Goal: Transaction & Acquisition: Purchase product/service

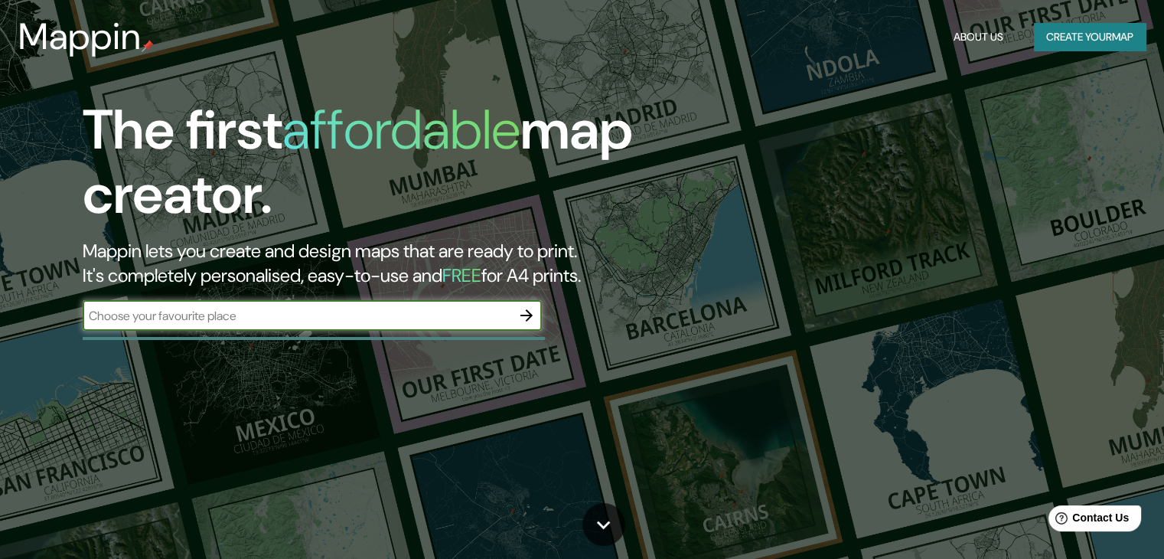
click at [1072, 35] on button "Create your map" at bounding box center [1090, 37] width 112 height 28
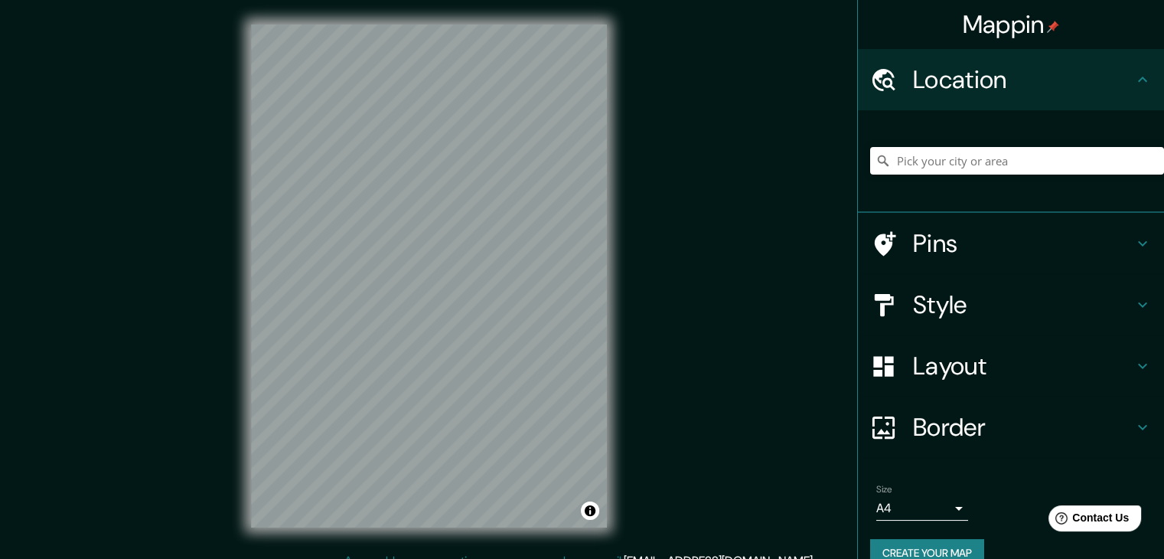
click at [1096, 311] on h4 "Style" at bounding box center [1023, 304] width 220 height 31
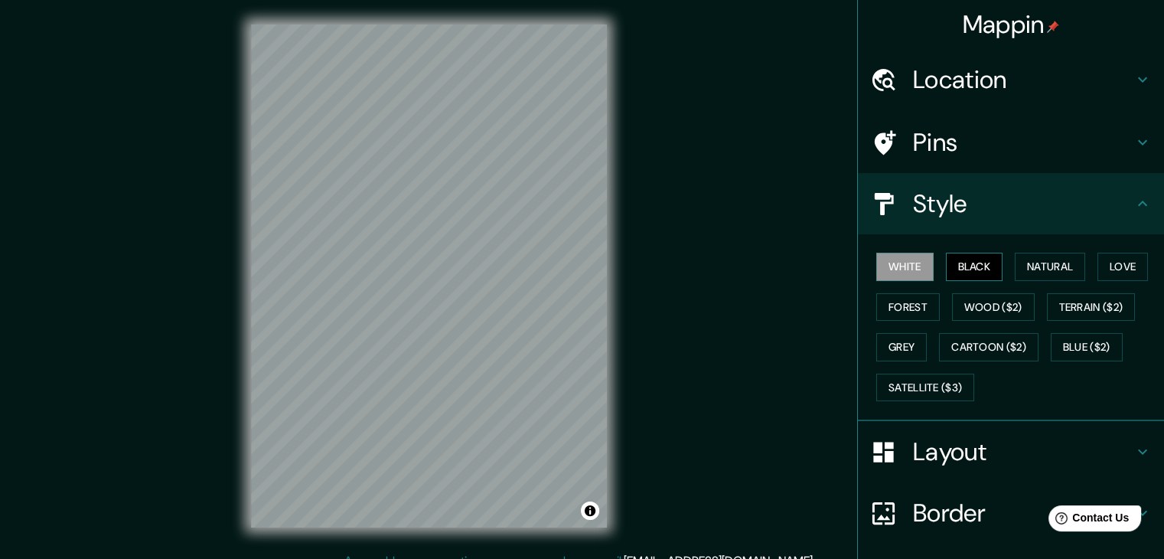
click at [969, 260] on button "Black" at bounding box center [974, 266] width 57 height 28
click at [1050, 265] on button "Natural" at bounding box center [1050, 266] width 70 height 28
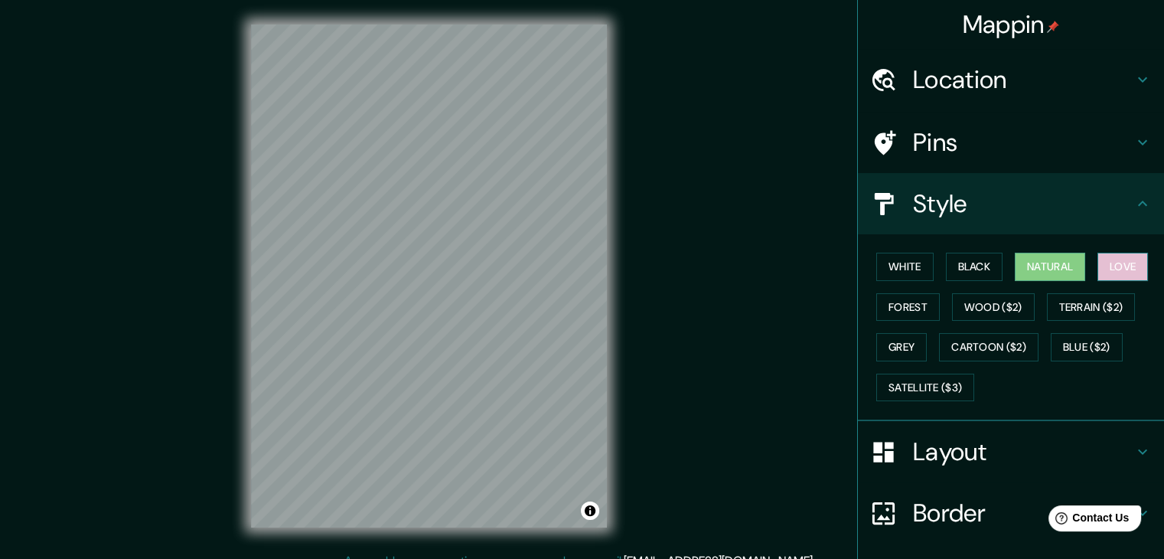
click at [1109, 272] on button "Love" at bounding box center [1122, 266] width 50 height 28
click at [1050, 267] on button "Natural" at bounding box center [1050, 266] width 70 height 28
click at [988, 265] on button "Black" at bounding box center [974, 266] width 57 height 28
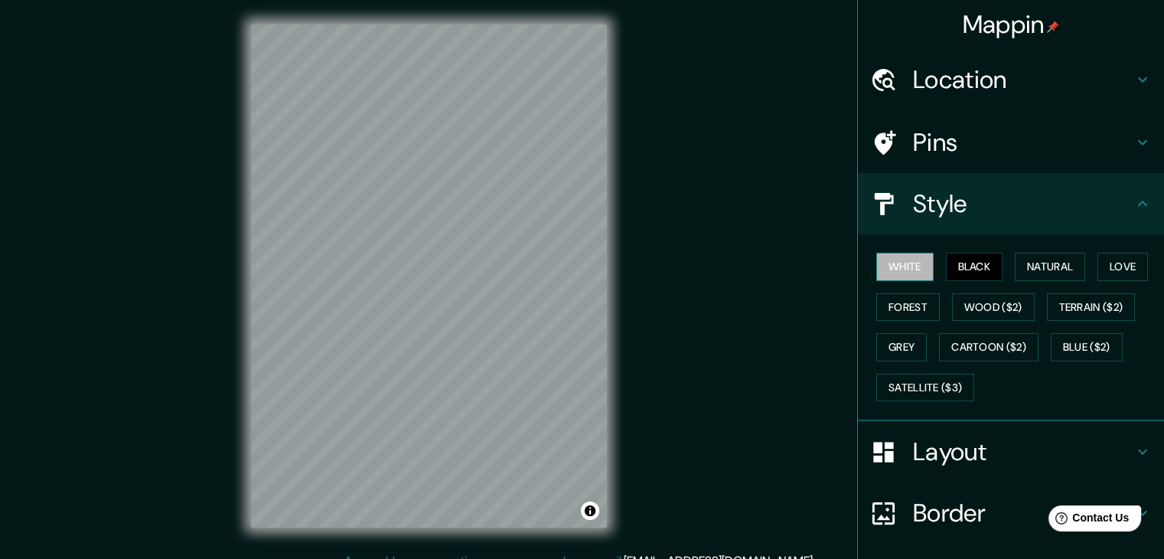
click at [906, 270] on button "White" at bounding box center [904, 266] width 57 height 28
click at [970, 305] on button "Wood ($2)" at bounding box center [993, 307] width 83 height 28
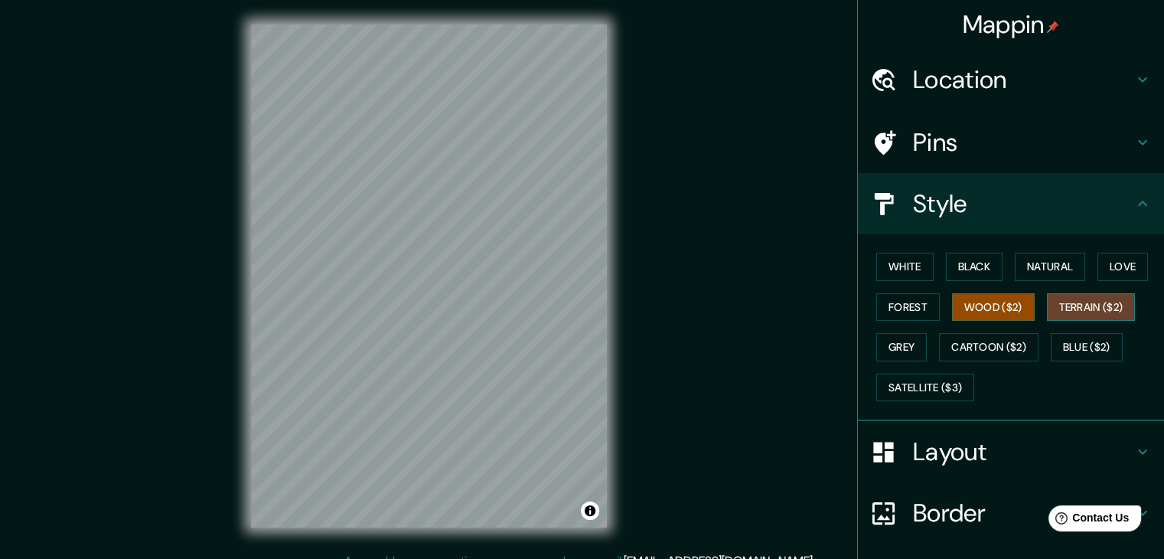
click at [1080, 302] on button "Terrain ($2)" at bounding box center [1091, 307] width 89 height 28
click at [912, 347] on button "Grey" at bounding box center [901, 347] width 50 height 28
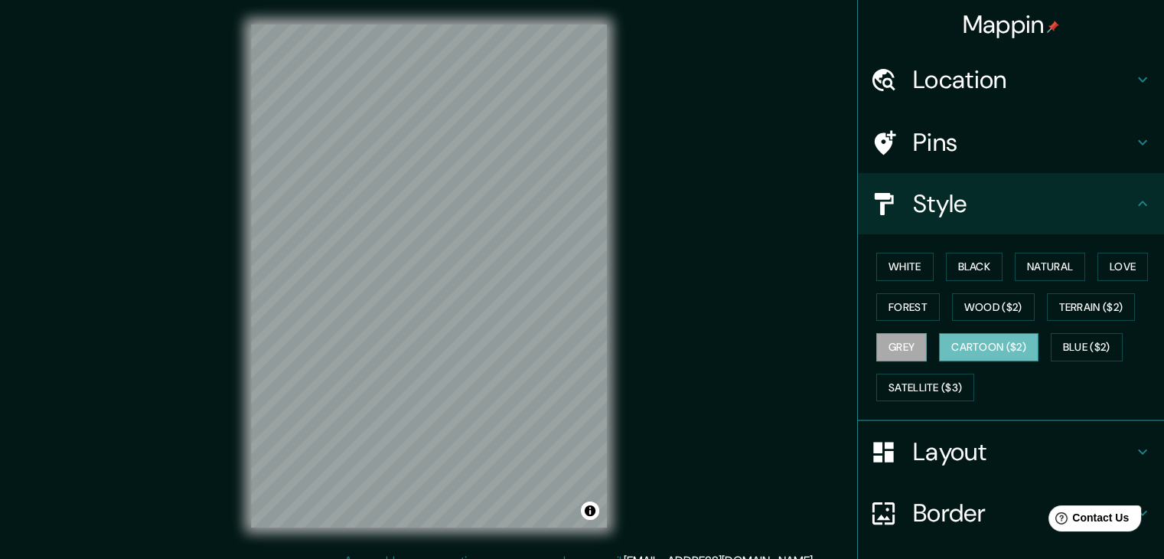
click at [981, 346] on button "Cartoon ($2)" at bounding box center [988, 347] width 99 height 28
click at [1096, 352] on button "Blue ($2)" at bounding box center [1086, 347] width 72 height 28
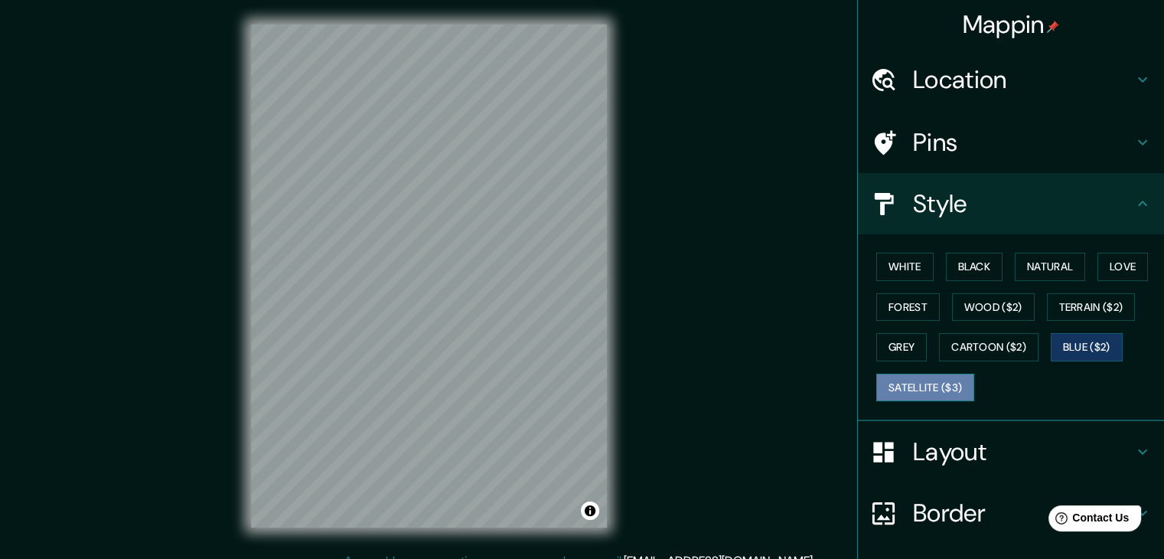
click at [926, 386] on button "Satellite ($3)" at bounding box center [925, 387] width 98 height 28
click at [1086, 86] on h4 "Location" at bounding box center [1023, 79] width 220 height 31
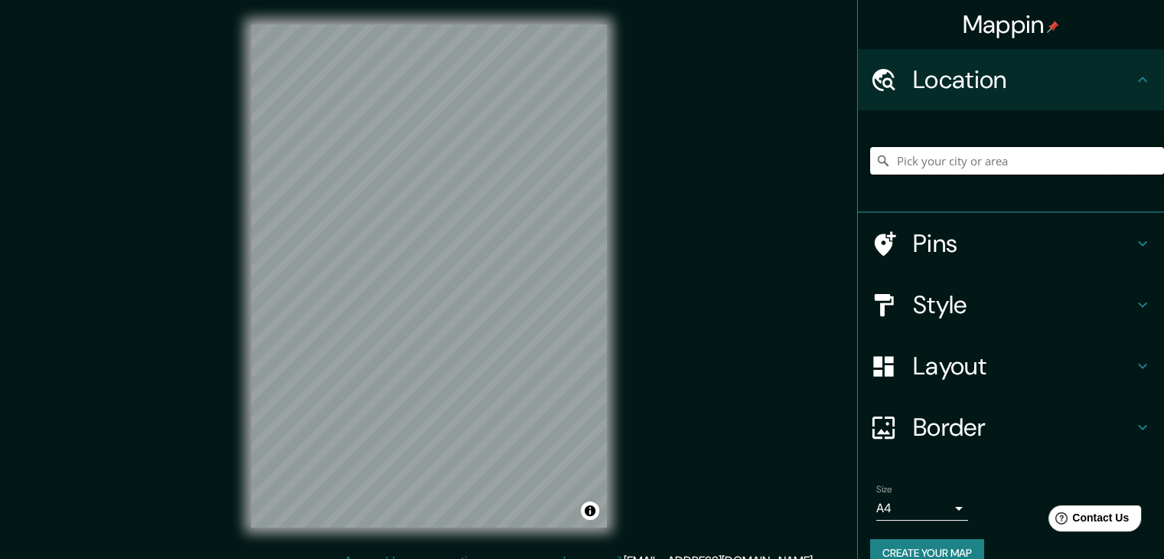
click at [966, 161] on input "Pick your city or area" at bounding box center [1017, 161] width 294 height 28
paste input "43°36'24.5"N 3°53'25.8"E"
click at [1122, 161] on input "Amsterdam-Noord, Ámsterdam, Holanda Septentrional, Países Bajos" at bounding box center [1017, 161] width 294 height 28
type input "Amsterdam-Noord, Ámsterdam, Holanda Septentrional, Países Bajos"
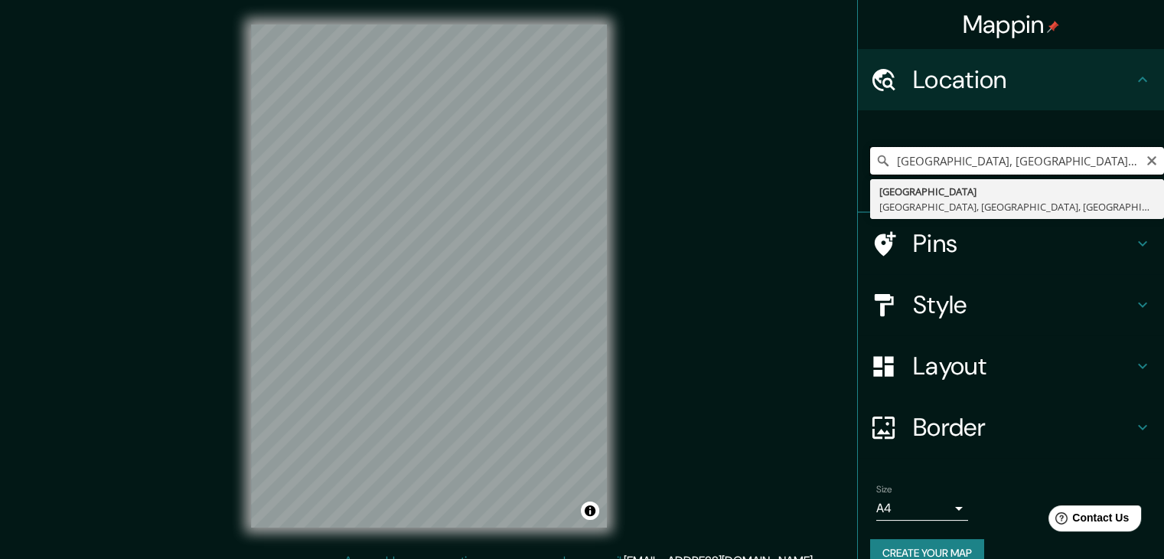
click at [1029, 160] on input "Amsterdam-Noord, Ámsterdam, Holanda Septentrional, Países Bajos" at bounding box center [1017, 161] width 294 height 28
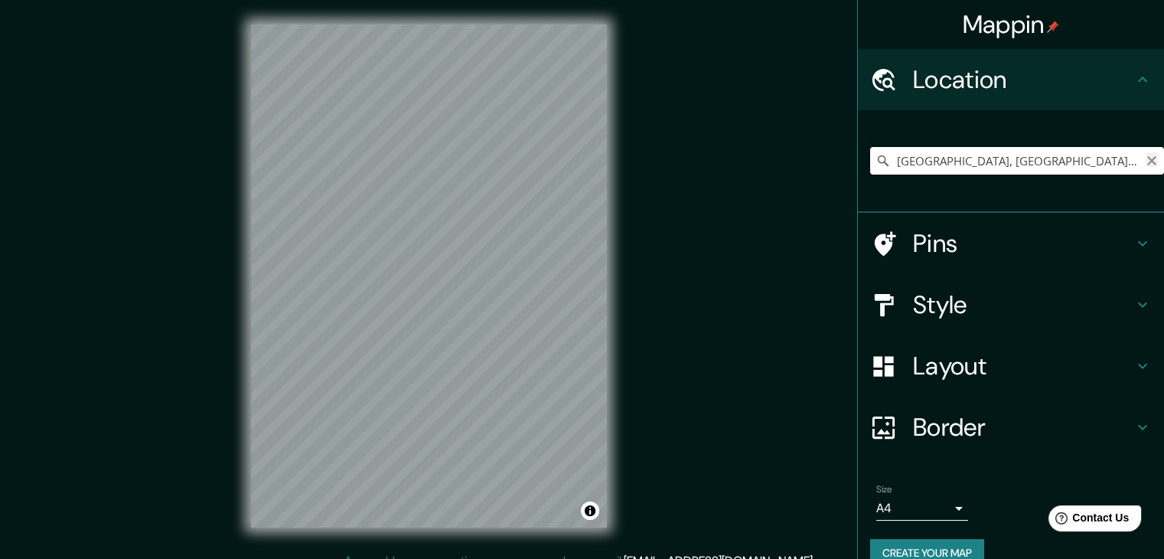
click at [1147, 163] on icon "Clear" at bounding box center [1151, 160] width 9 height 9
click at [1070, 166] on input "Pick your city or area" at bounding box center [1017, 161] width 294 height 28
paste input "43°36'24.5"N 3°53'25.8"E"
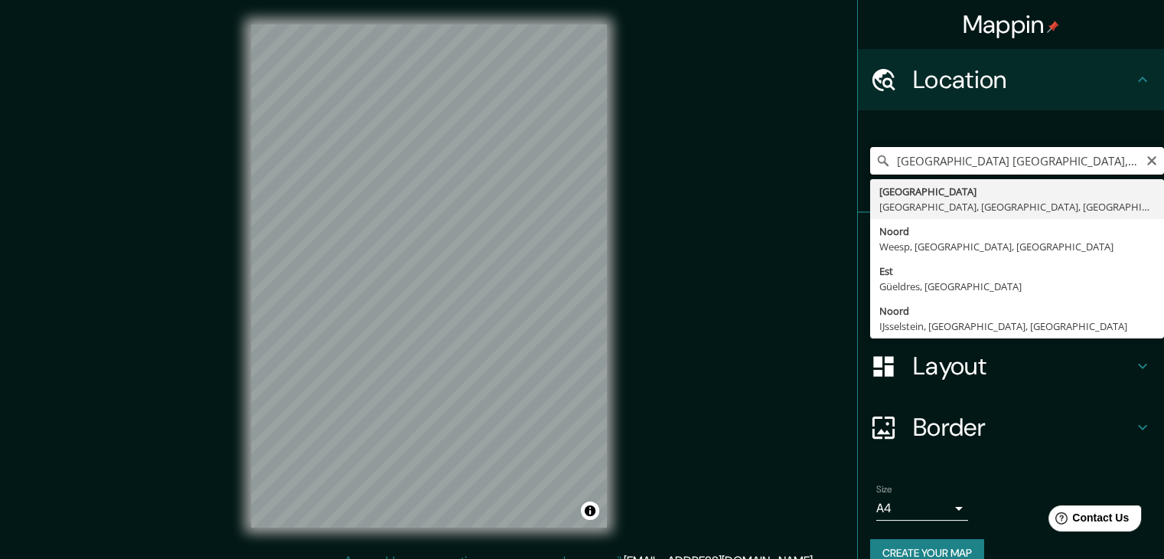
drag, startPoint x: 1021, startPoint y: 162, endPoint x: 737, endPoint y: 215, distance: 289.5
click at [740, 214] on div "Mappin Location 43°36'24.5"N 3°53'25.8"E montpellier,francia Amsterdam-Noord Ám…" at bounding box center [582, 288] width 1164 height 576
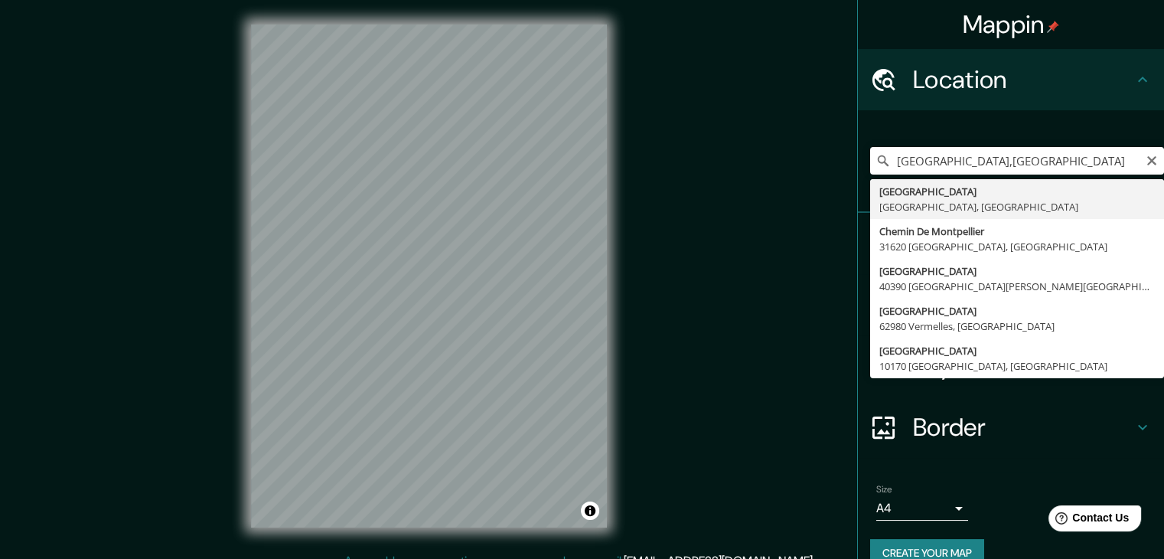
type input "Montpellier, Hérault, Francia"
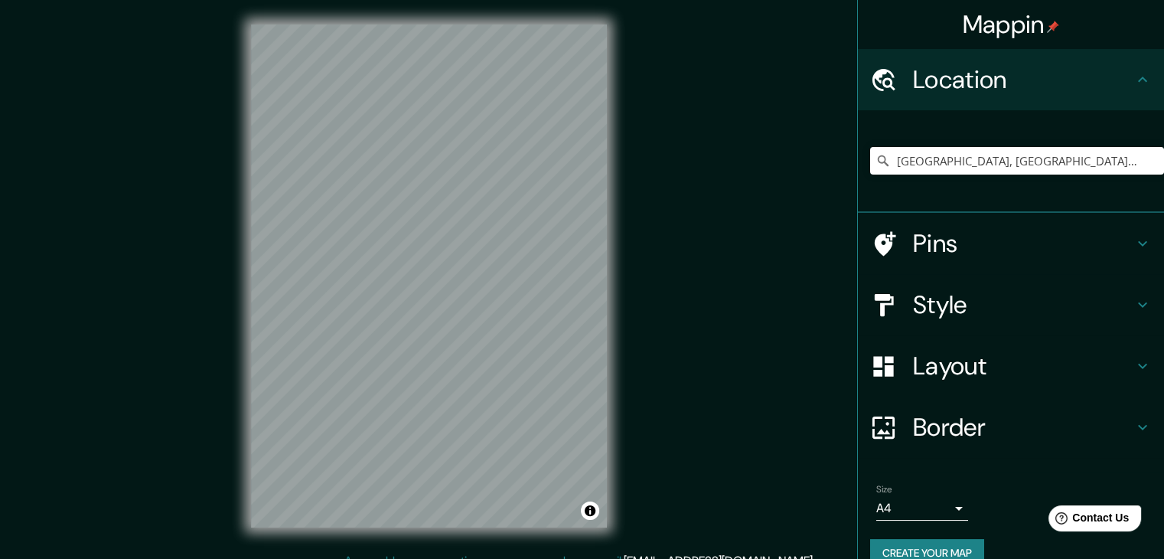
click at [1002, 305] on h4 "Style" at bounding box center [1023, 304] width 220 height 31
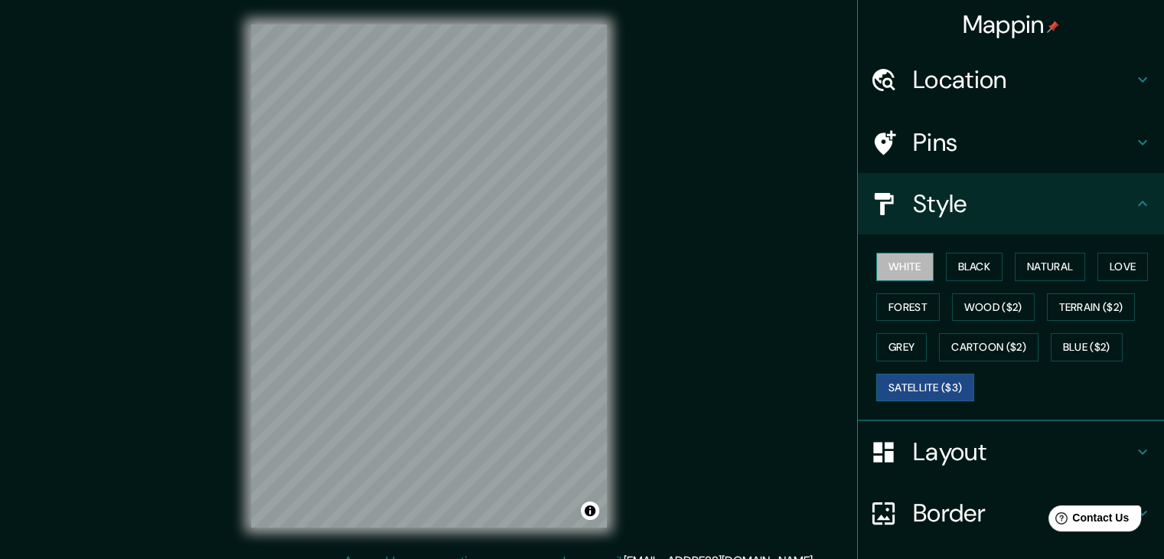
click at [901, 267] on button "White" at bounding box center [904, 266] width 57 height 28
click at [966, 259] on button "Black" at bounding box center [974, 266] width 57 height 28
click at [912, 265] on button "White" at bounding box center [904, 266] width 57 height 28
click at [963, 265] on button "Black" at bounding box center [974, 266] width 57 height 28
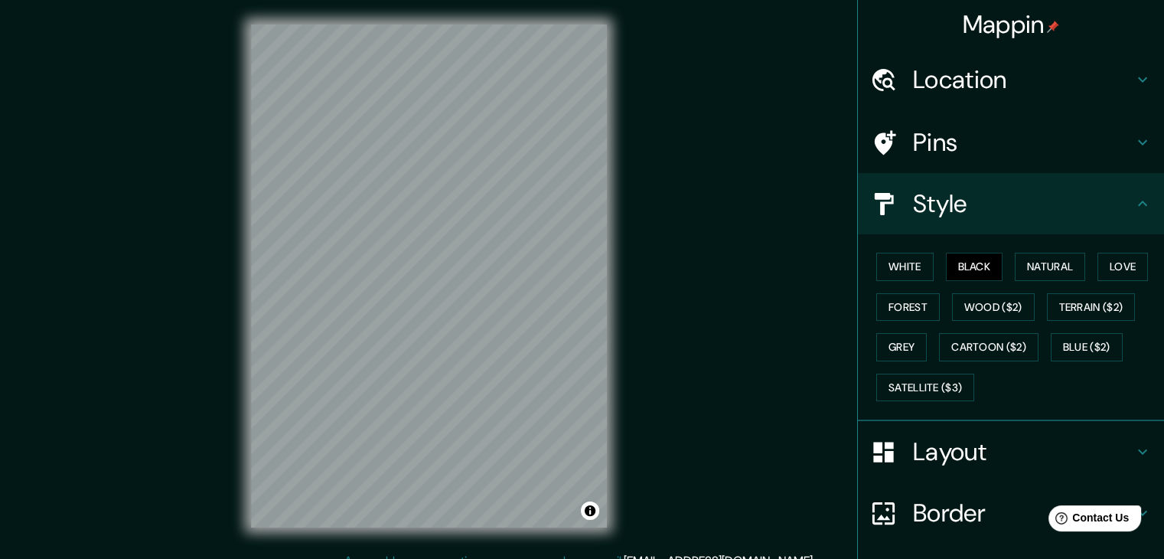
click at [966, 470] on div "Layout" at bounding box center [1011, 451] width 306 height 61
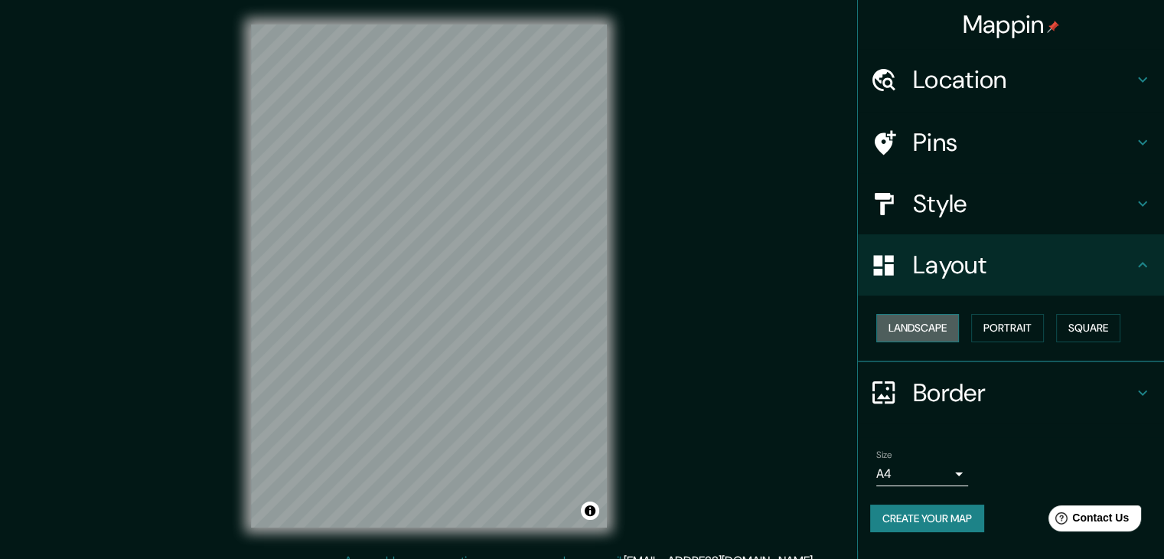
click at [954, 321] on button "Landscape" at bounding box center [917, 328] width 83 height 28
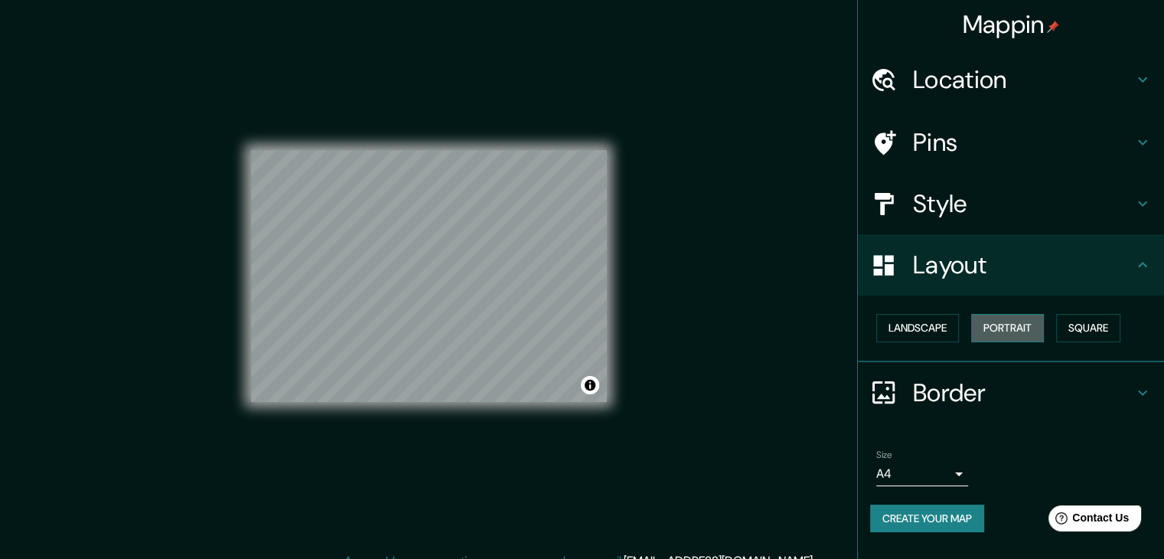
click at [1014, 325] on button "Portrait" at bounding box center [1007, 328] width 73 height 28
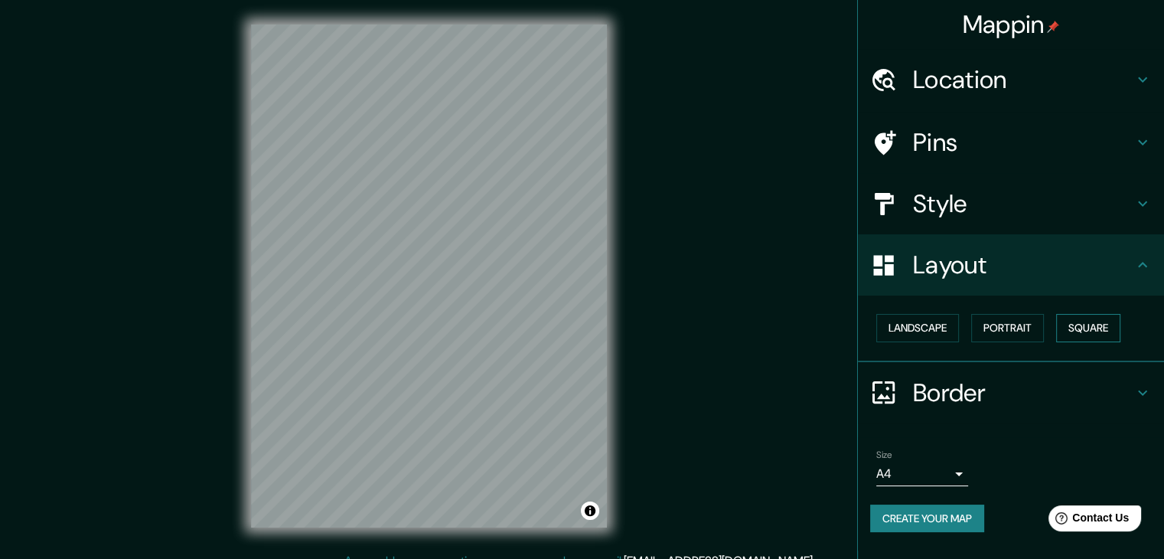
click at [1101, 334] on button "Square" at bounding box center [1088, 328] width 64 height 28
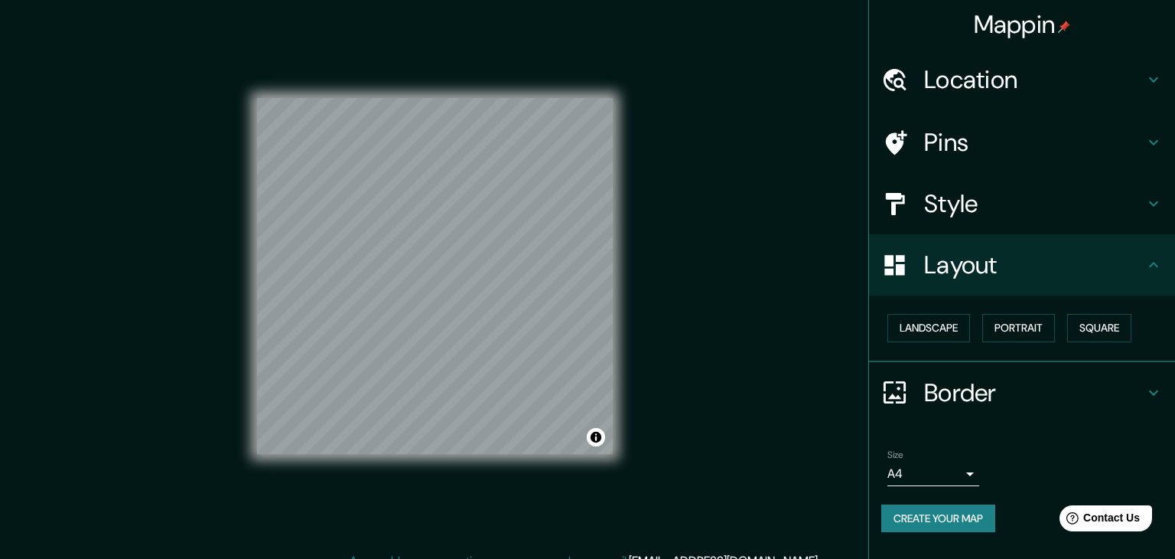
click at [945, 475] on body "Mappin Location Montpellier, Hérault, Francia Pins Style Layout Landscape Portr…" at bounding box center [587, 279] width 1175 height 559
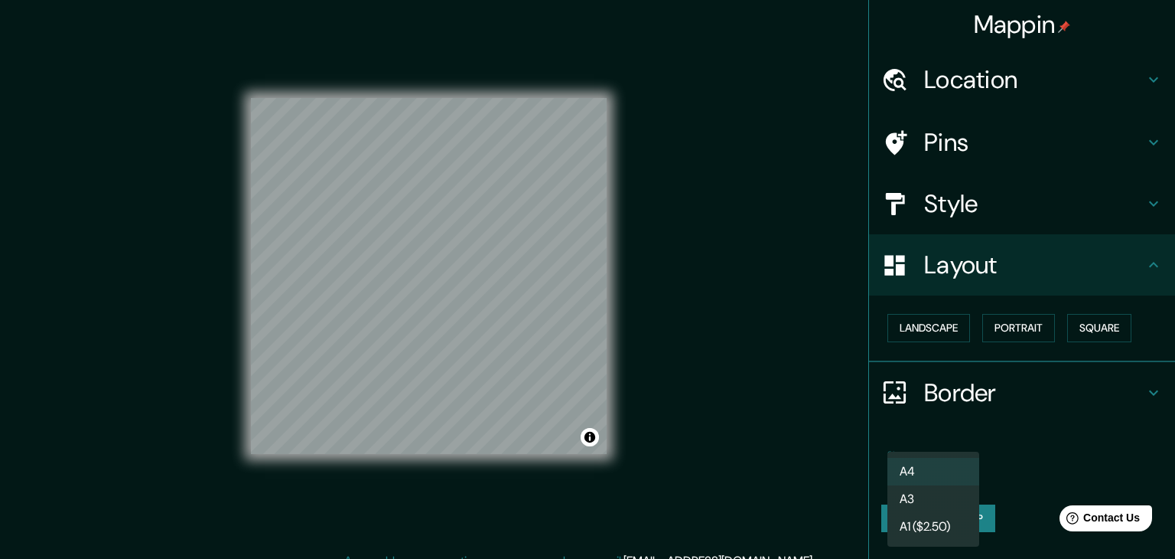
click at [937, 503] on li "A3" at bounding box center [934, 499] width 92 height 28
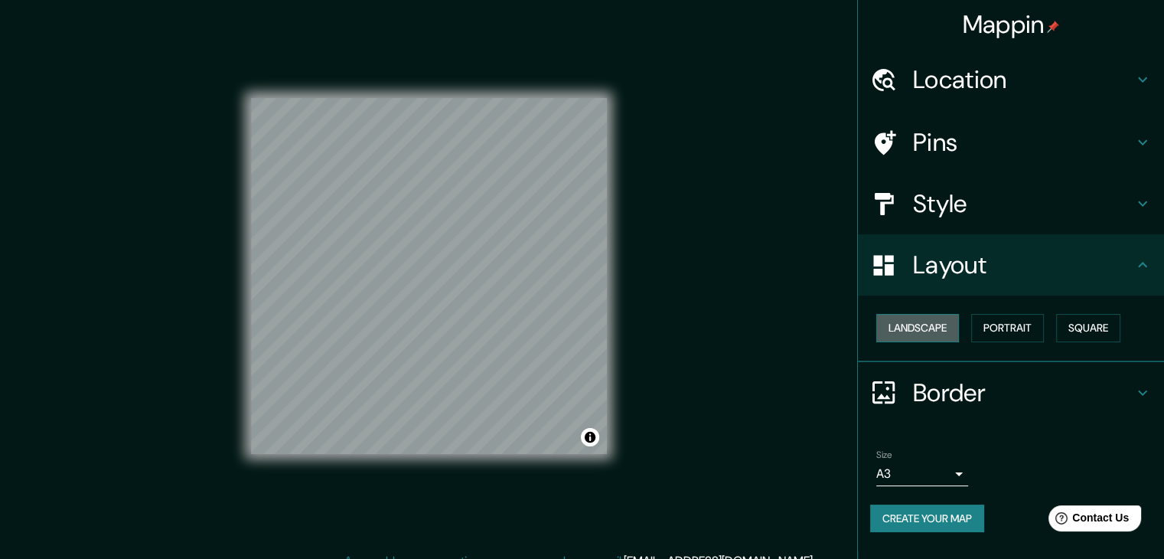
click at [932, 324] on button "Landscape" at bounding box center [917, 328] width 83 height 28
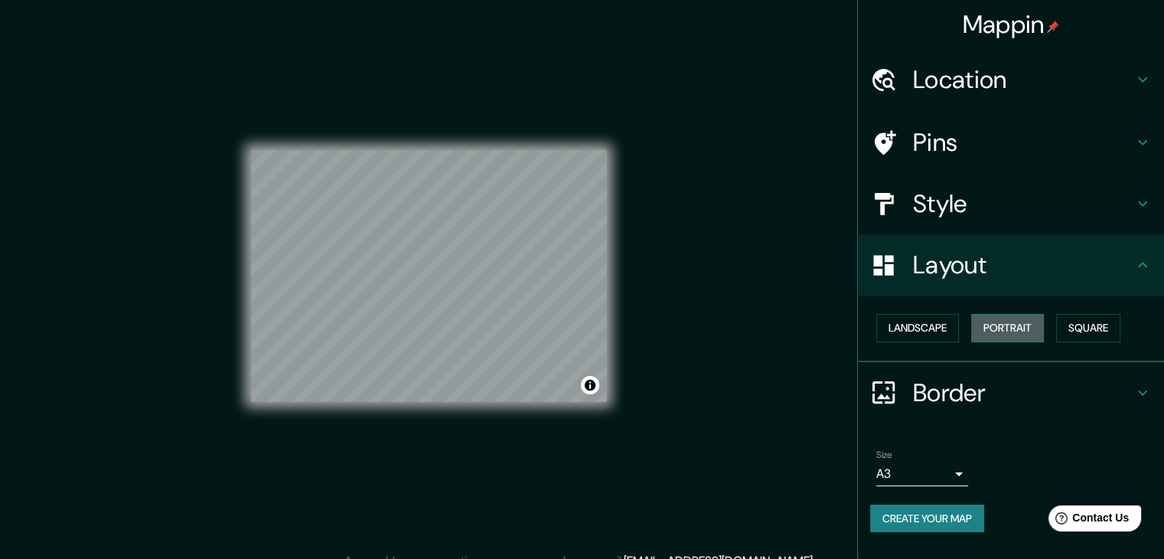
click at [1001, 323] on button "Portrait" at bounding box center [1007, 328] width 73 height 28
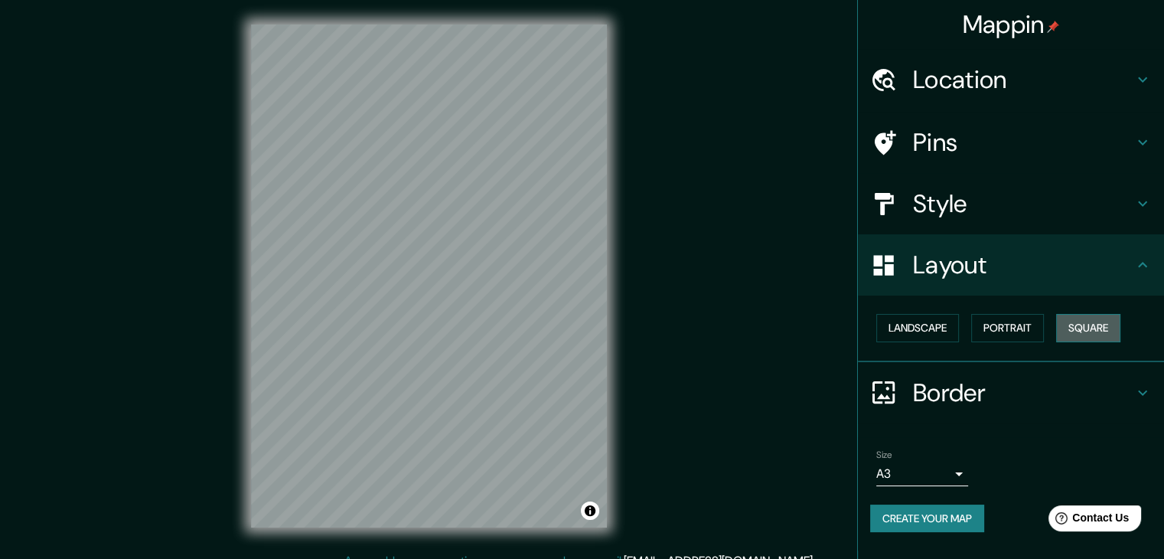
click at [1093, 325] on button "Square" at bounding box center [1088, 328] width 64 height 28
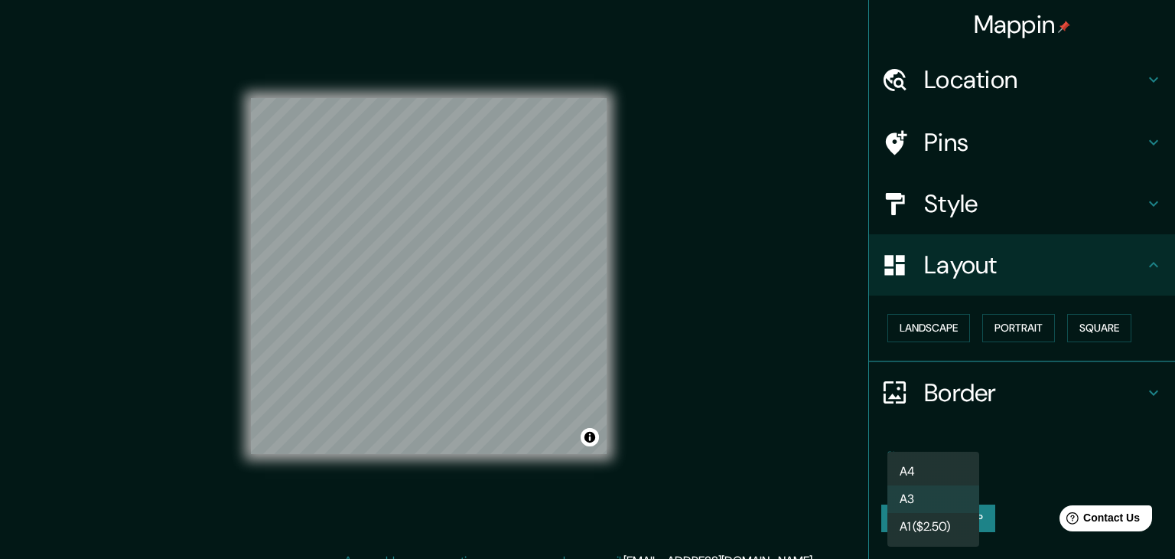
click at [956, 472] on body "Mappin Location Montpellier, Hérault, Francia Pins Style Layout Landscape Portr…" at bounding box center [587, 279] width 1175 height 559
click at [945, 527] on li "A1 ($2.50)" at bounding box center [934, 527] width 92 height 28
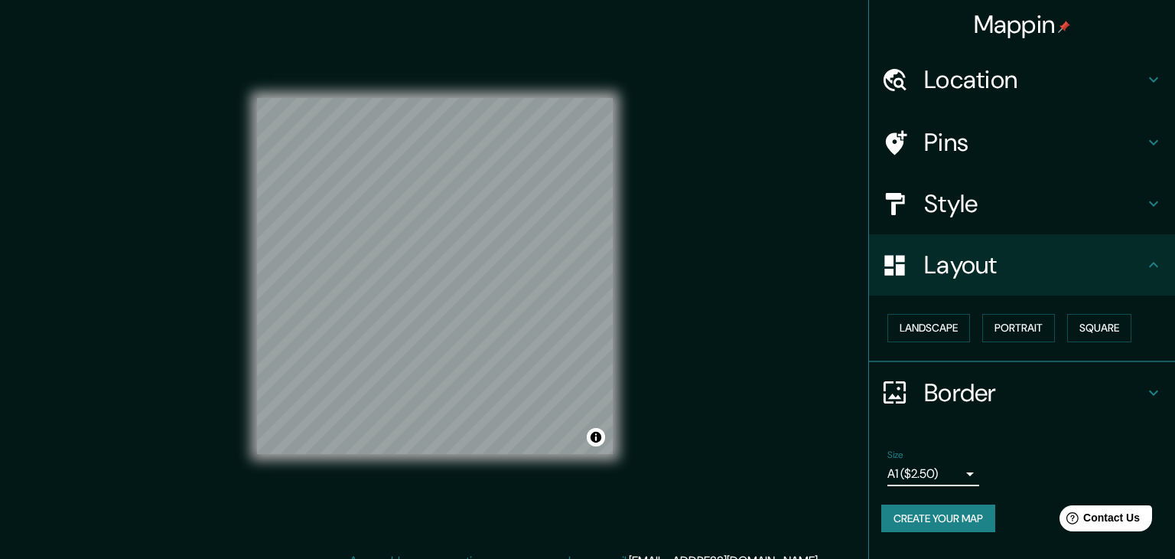
click at [953, 467] on body "Mappin Location Montpellier, Hérault, Francia Pins Style Layout Landscape Portr…" at bounding box center [587, 279] width 1175 height 559
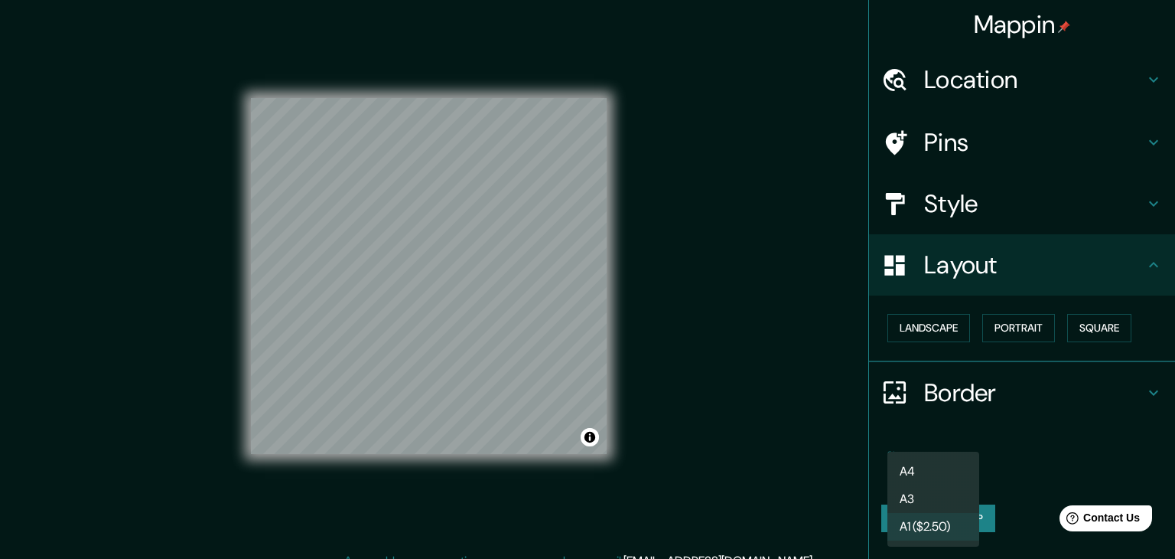
click at [937, 476] on li "A4" at bounding box center [934, 472] width 92 height 28
type input "single"
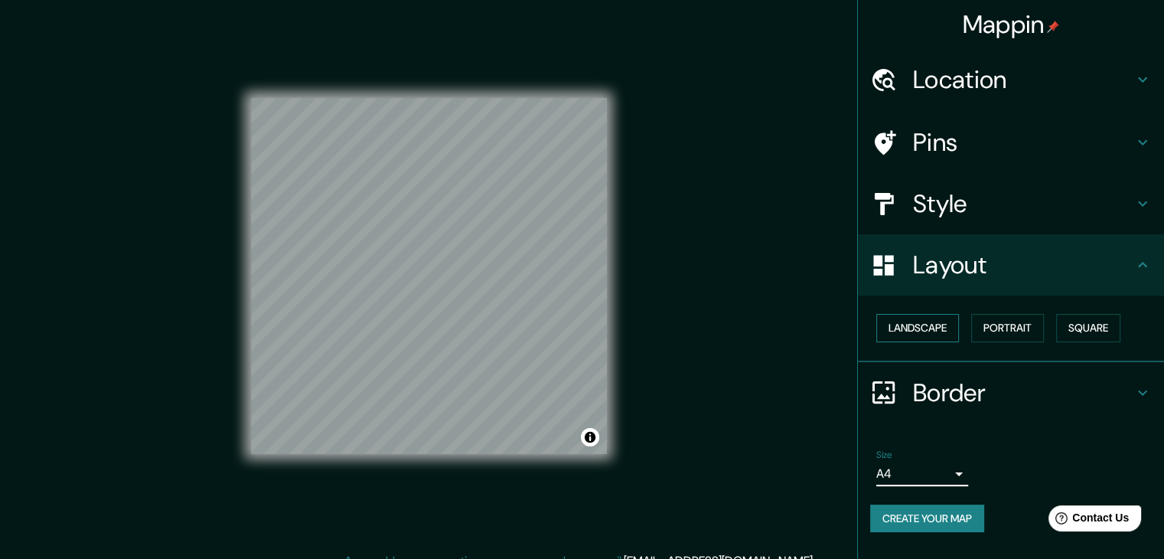
click at [924, 334] on button "Landscape" at bounding box center [917, 328] width 83 height 28
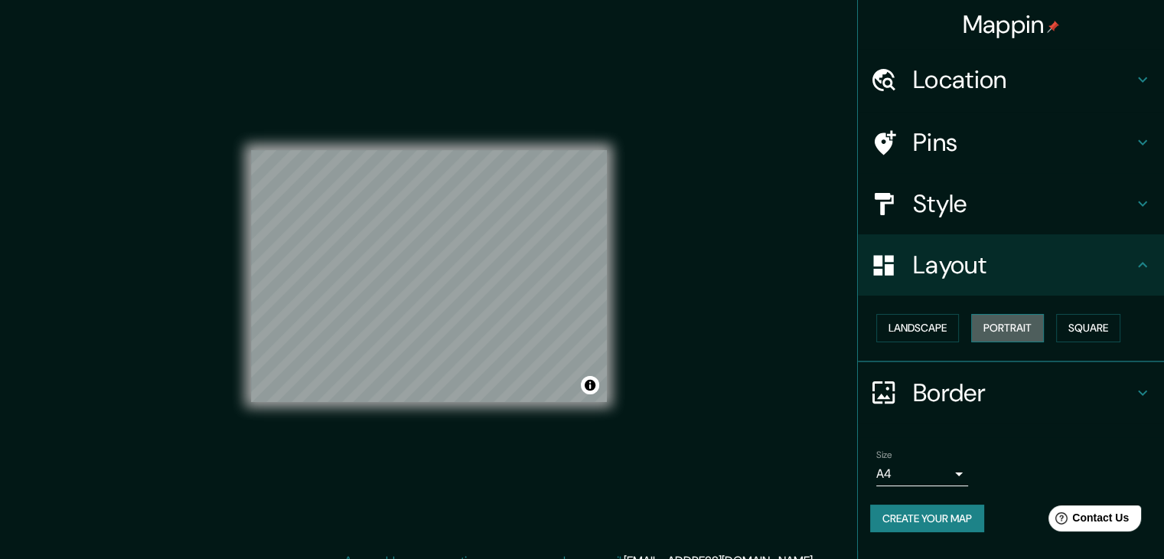
click at [1007, 324] on button "Portrait" at bounding box center [1007, 328] width 73 height 28
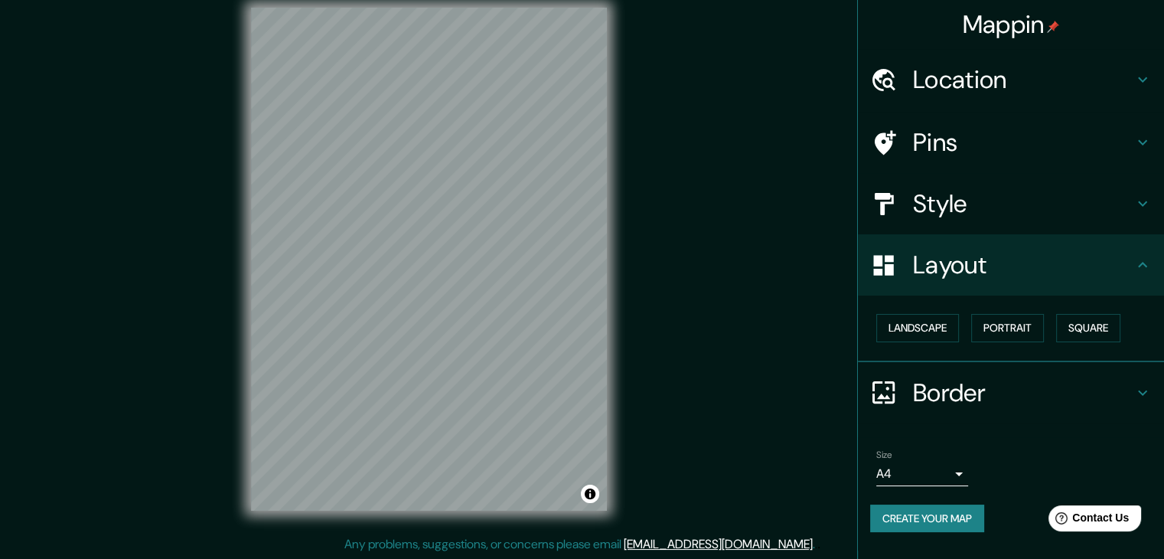
scroll to position [18, 0]
click at [933, 515] on button "Create your map" at bounding box center [927, 518] width 114 height 28
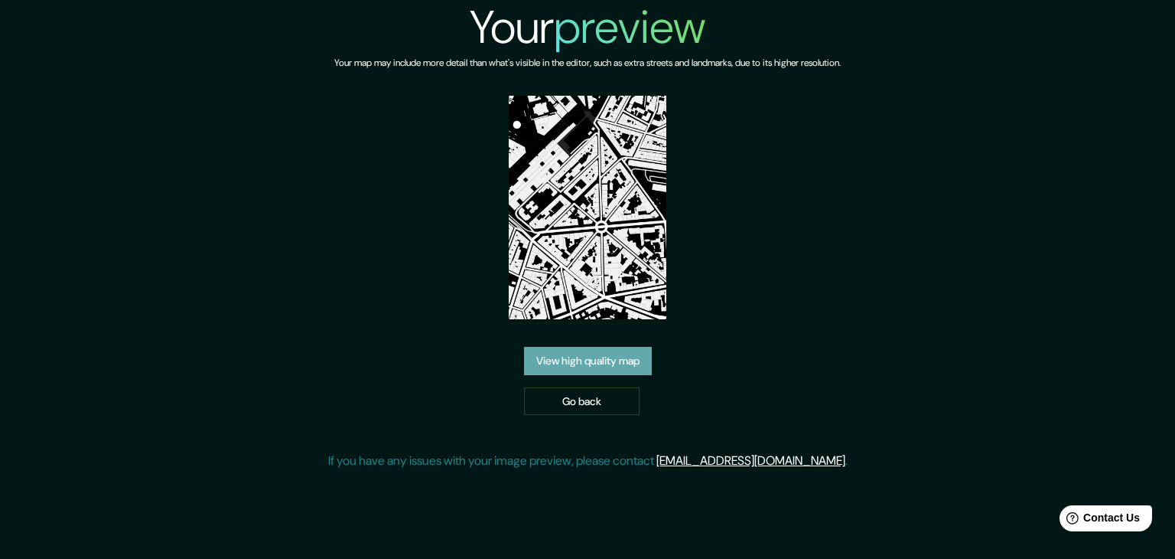
click at [616, 360] on link "View high quality map" at bounding box center [588, 361] width 128 height 28
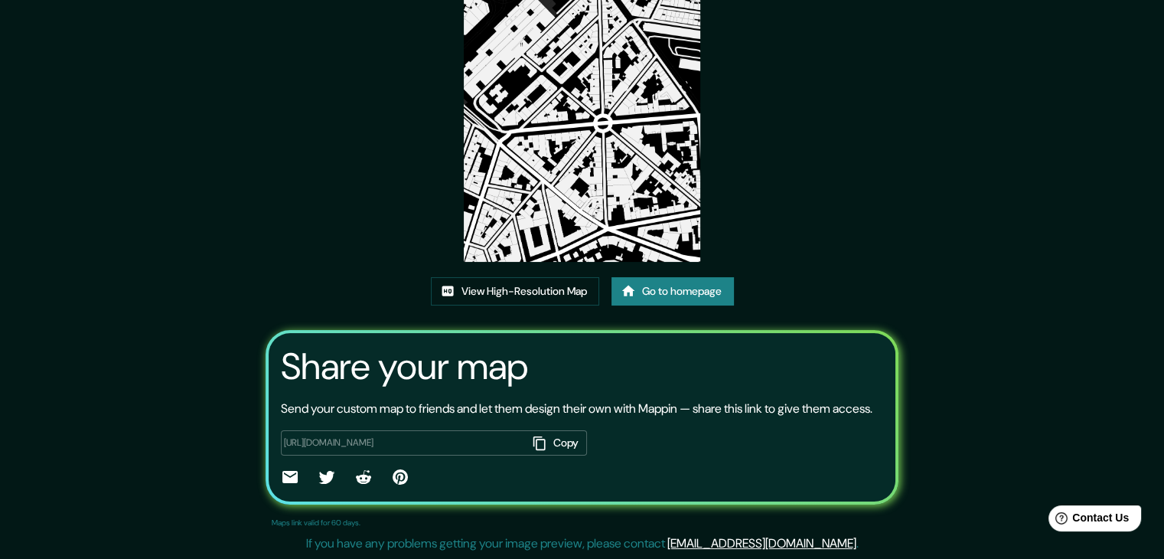
scroll to position [159, 0]
click at [539, 441] on icon "button" at bounding box center [539, 442] width 15 height 15
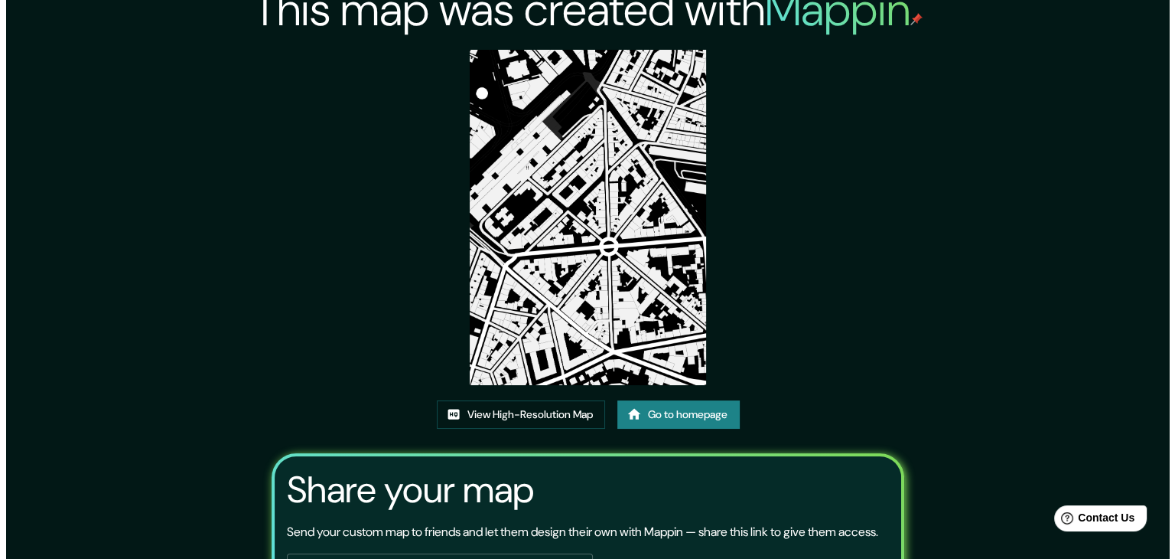
scroll to position [0, 0]
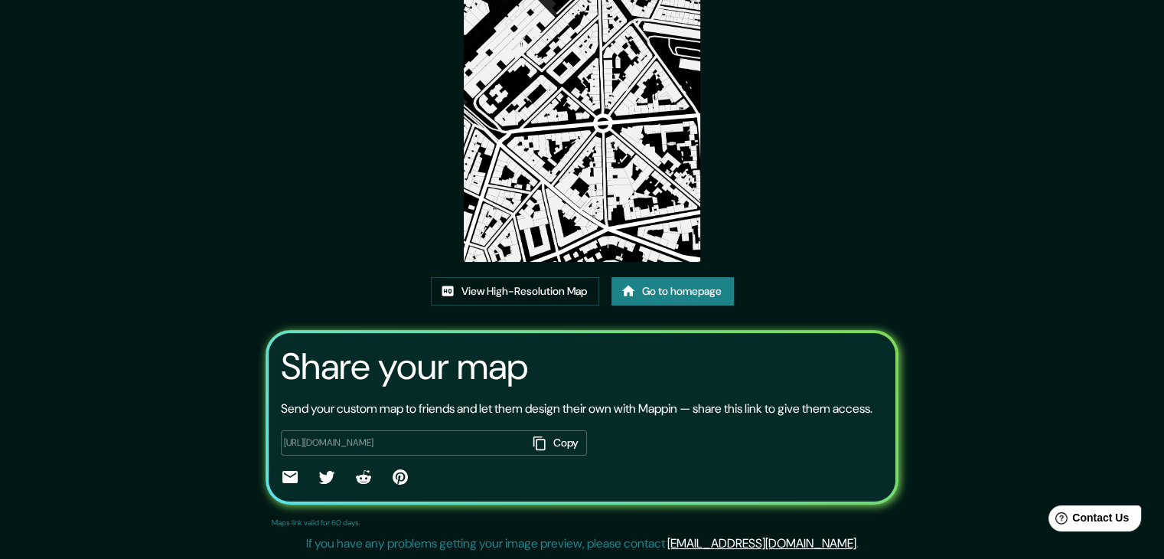
scroll to position [159, 0]
click at [465, 277] on link "View High-Resolution Map" at bounding box center [515, 291] width 168 height 28
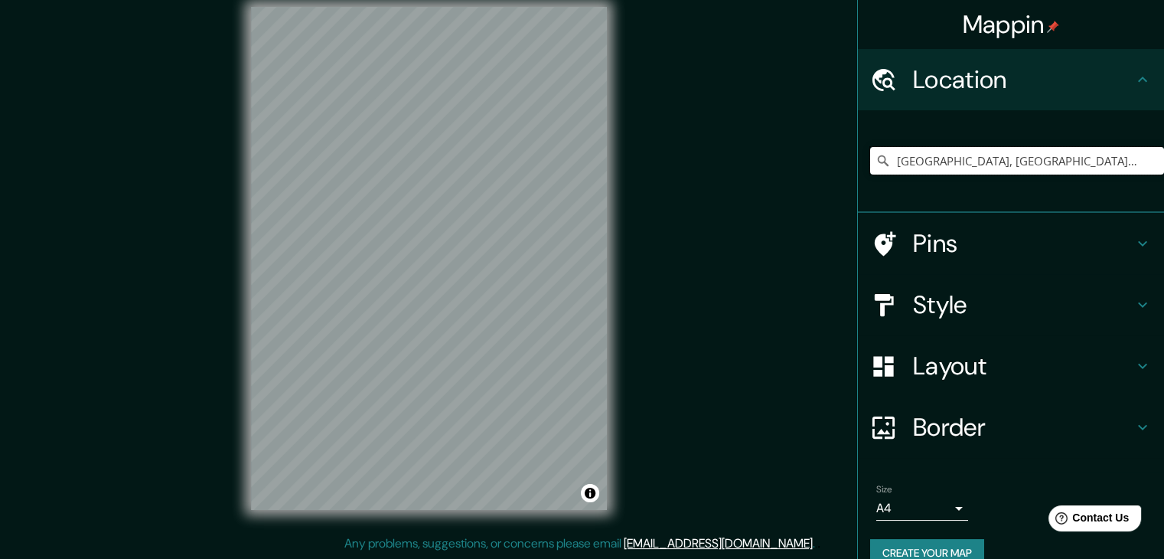
click at [1060, 160] on input "[GEOGRAPHIC_DATA], [GEOGRAPHIC_DATA], [GEOGRAPHIC_DATA]" at bounding box center [1017, 161] width 294 height 28
click at [710, 226] on div "Mappin Location Montpellier, Hérault, Francia Pins Style Layout Border Choose a…" at bounding box center [582, 270] width 1164 height 576
click at [1056, 164] on input "[GEOGRAPHIC_DATA], [GEOGRAPHIC_DATA], [GEOGRAPHIC_DATA]" at bounding box center [1017, 161] width 294 height 28
click at [1120, 153] on input "[GEOGRAPHIC_DATA], [GEOGRAPHIC_DATA], [GEOGRAPHIC_DATA]" at bounding box center [1017, 161] width 294 height 28
click at [1109, 160] on input "[GEOGRAPHIC_DATA], [GEOGRAPHIC_DATA], [GEOGRAPHIC_DATA]" at bounding box center [1017, 161] width 294 height 28
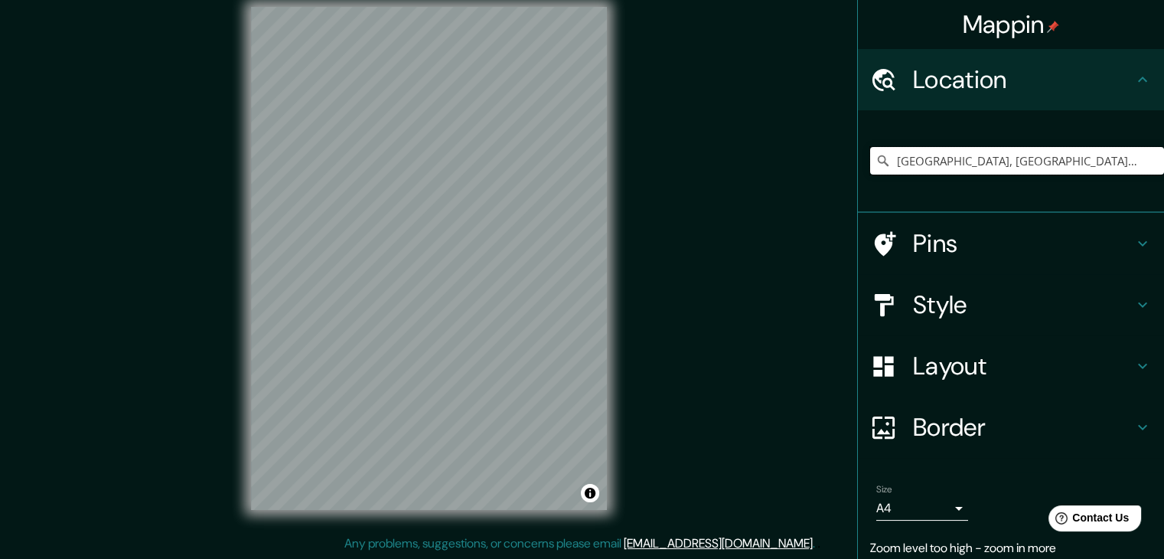
drag, startPoint x: 1112, startPoint y: 166, endPoint x: 757, endPoint y: 208, distance: 356.7
click at [757, 208] on div "Mappin Location Montpellier, Hérault, Francia Pins Style Layout Border Choose a…" at bounding box center [582, 270] width 1164 height 576
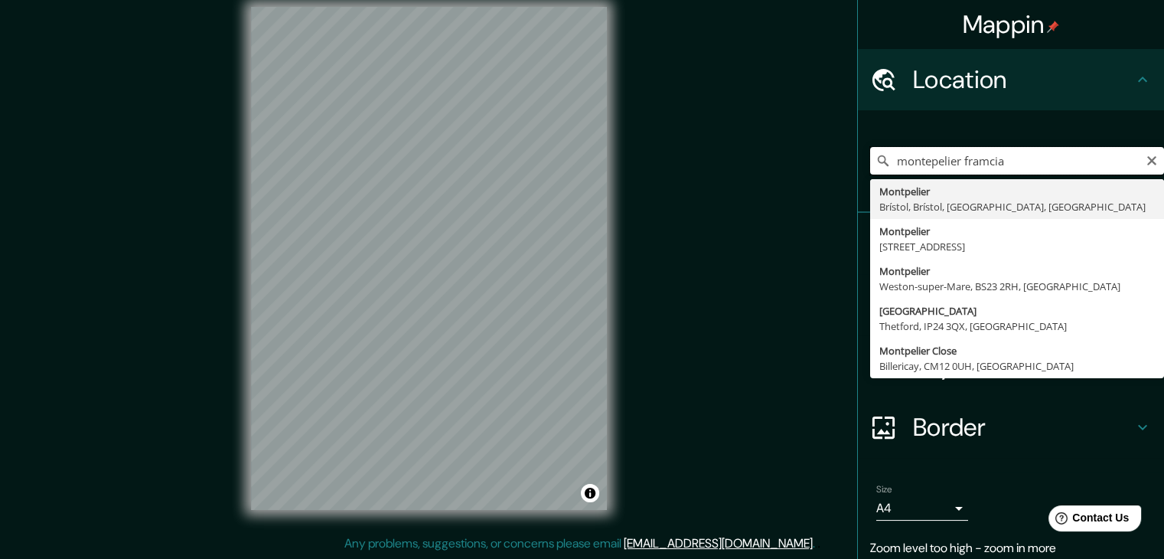
click at [918, 161] on input "montepelier framcia" at bounding box center [1017, 161] width 294 height 28
type input "[GEOGRAPHIC_DATA], [GEOGRAPHIC_DATA], [GEOGRAPHIC_DATA]"
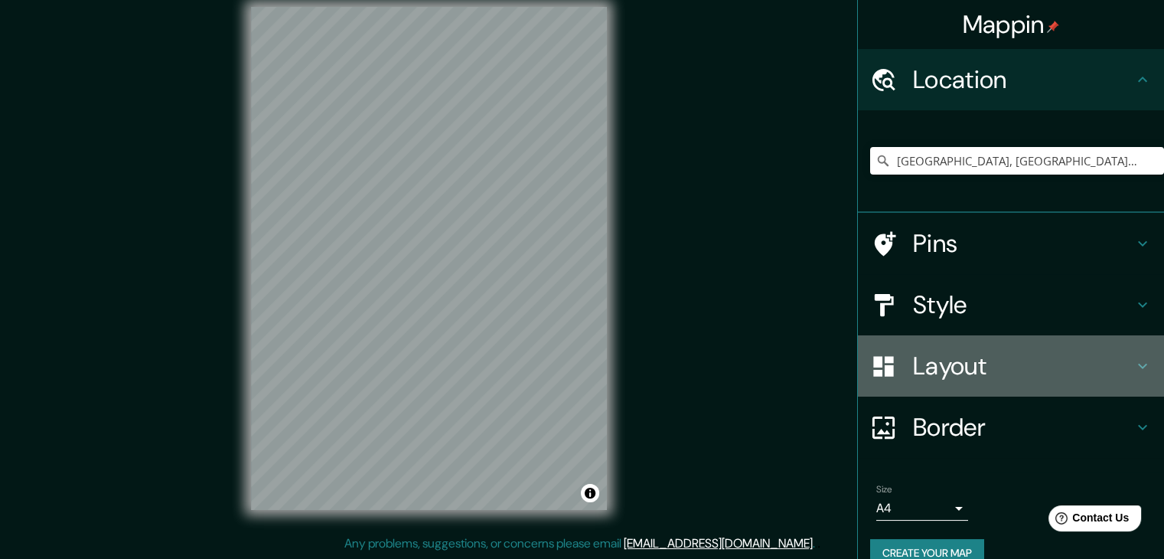
click at [987, 367] on h4 "Layout" at bounding box center [1023, 365] width 220 height 31
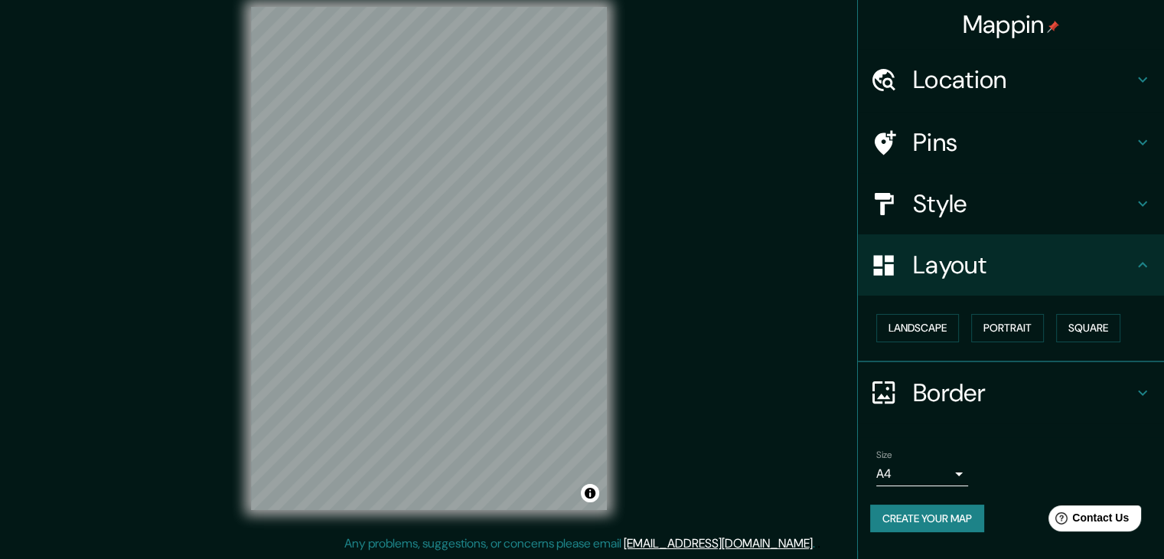
click at [1005, 146] on h4 "Pins" at bounding box center [1023, 142] width 220 height 31
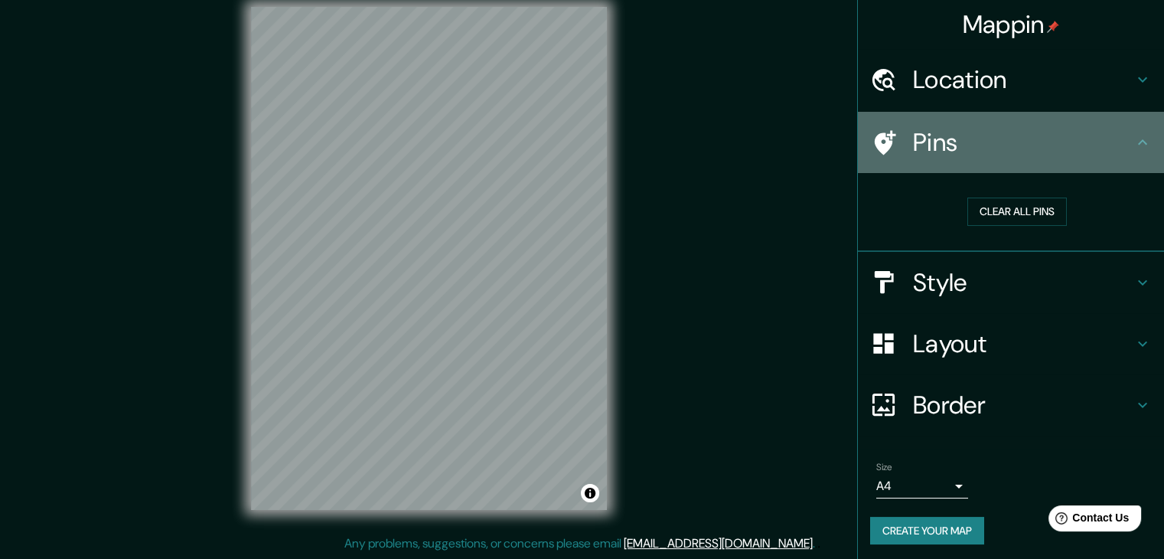
click at [1029, 135] on h4 "Pins" at bounding box center [1023, 142] width 220 height 31
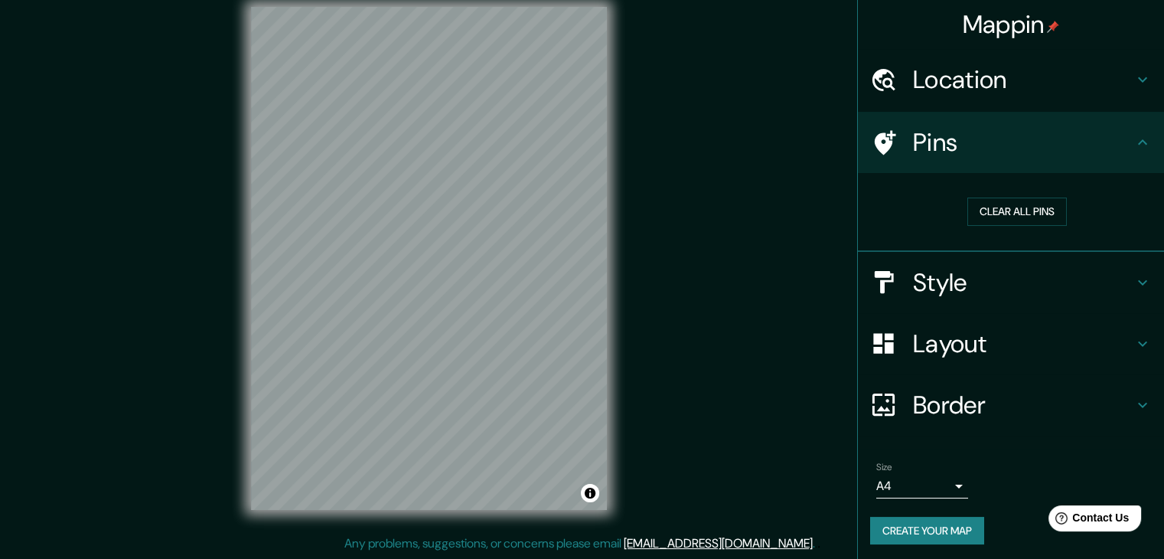
click at [983, 271] on h4 "Style" at bounding box center [1023, 282] width 220 height 31
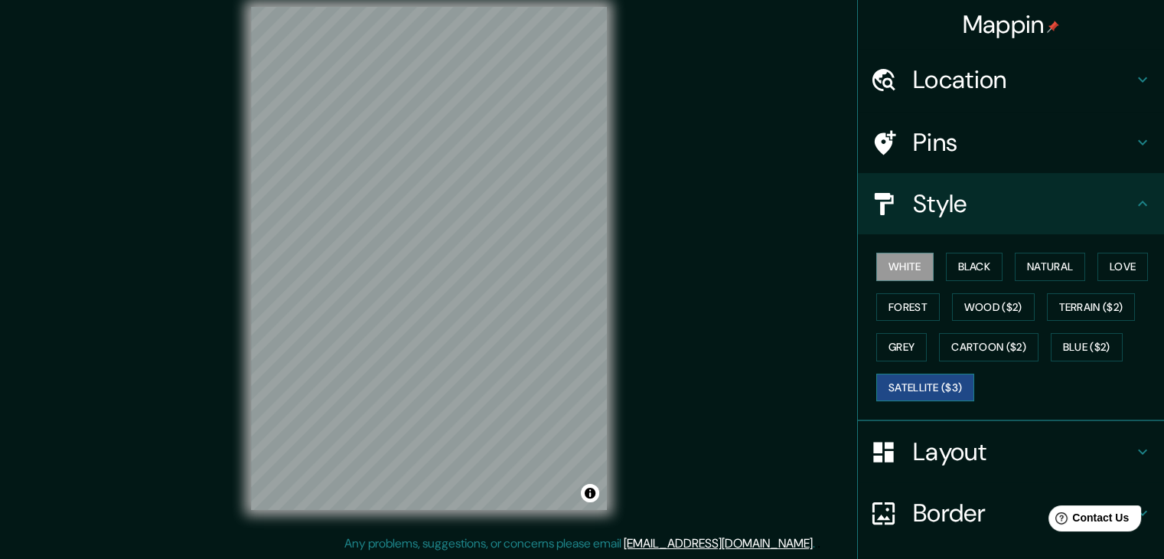
click at [906, 382] on button "Satellite ($3)" at bounding box center [925, 387] width 98 height 28
click at [962, 269] on button "Black" at bounding box center [974, 266] width 57 height 28
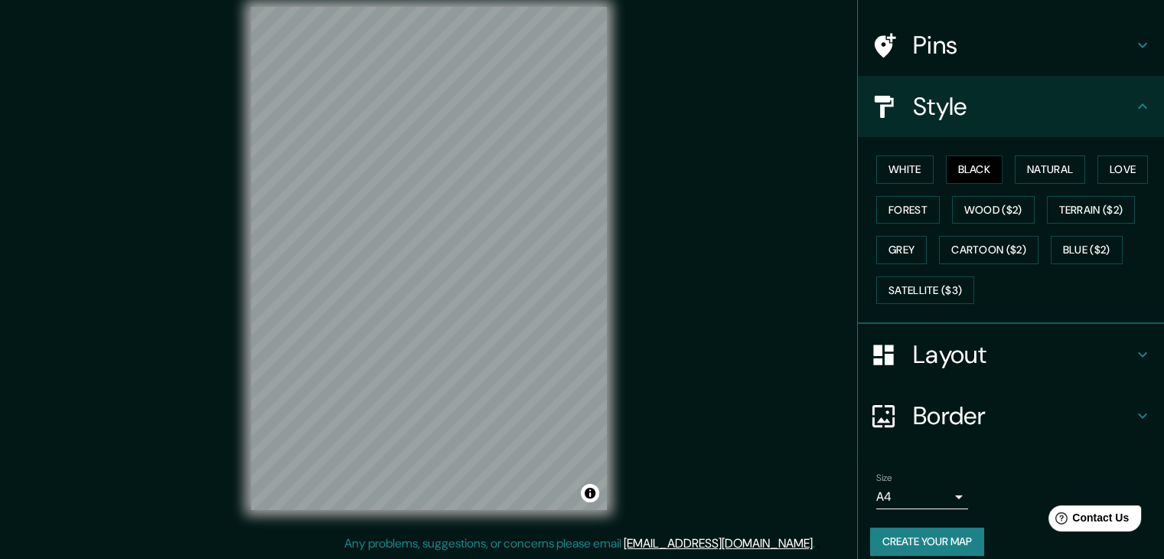
scroll to position [110, 0]
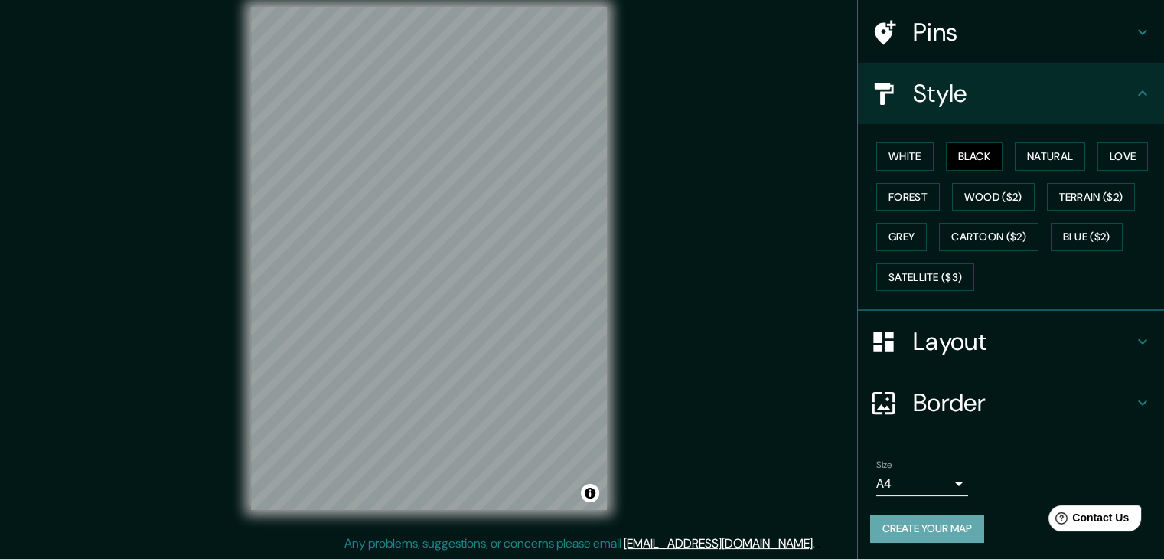
click at [943, 523] on button "Create your map" at bounding box center [927, 528] width 114 height 28
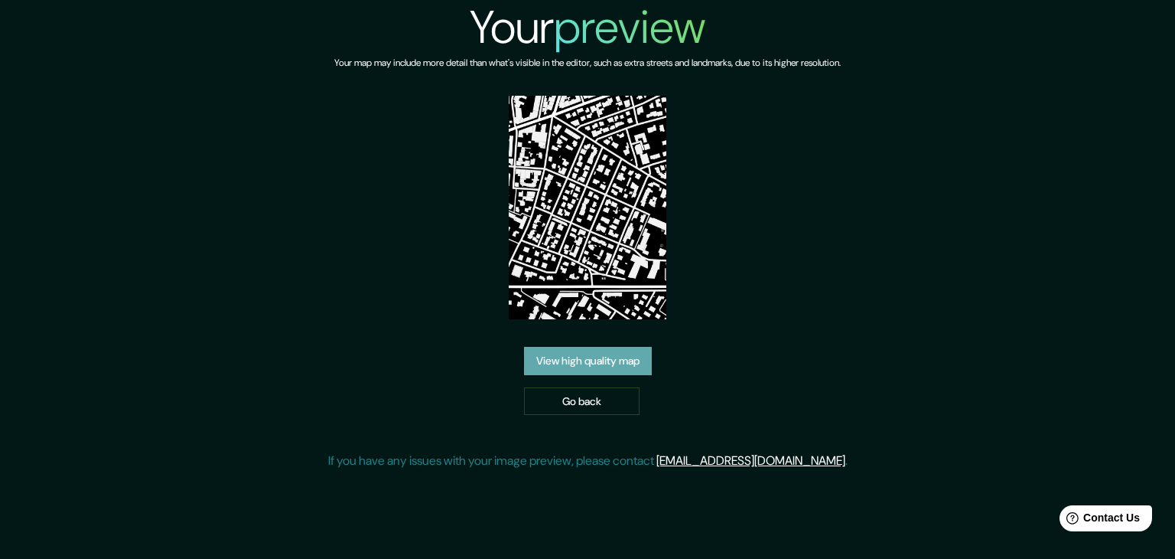
click at [631, 365] on link "View high quality map" at bounding box center [588, 361] width 128 height 28
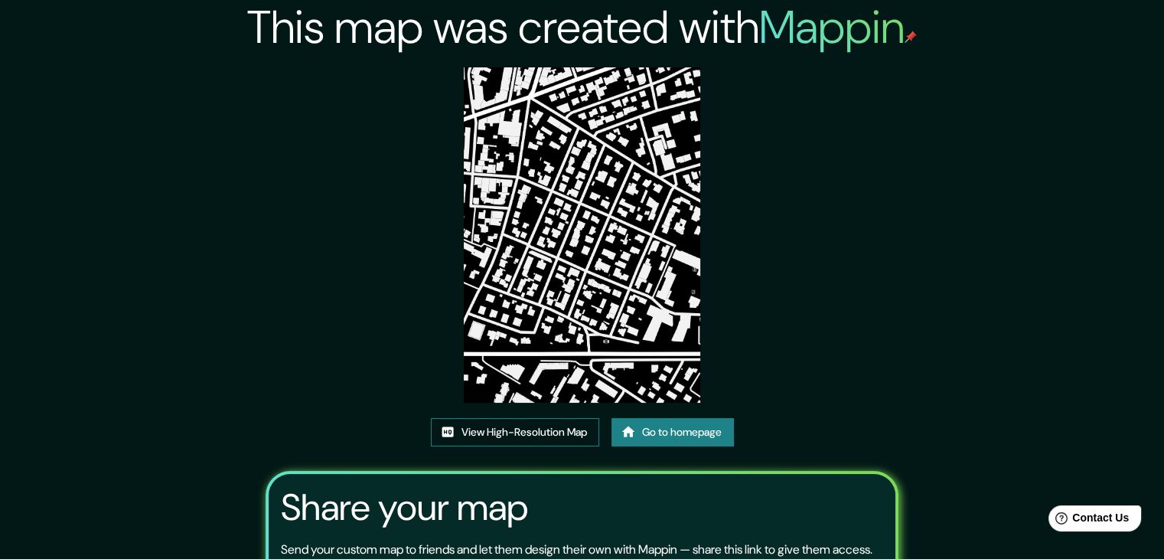
click at [536, 430] on link "View High-Resolution Map" at bounding box center [515, 432] width 168 height 28
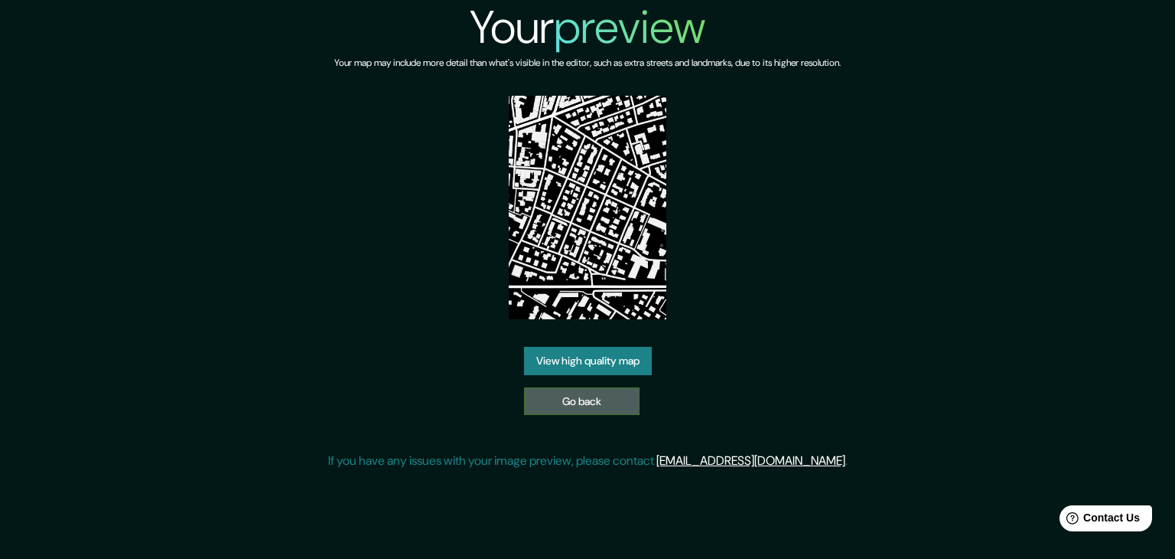
click at [602, 404] on link "Go back" at bounding box center [582, 401] width 116 height 28
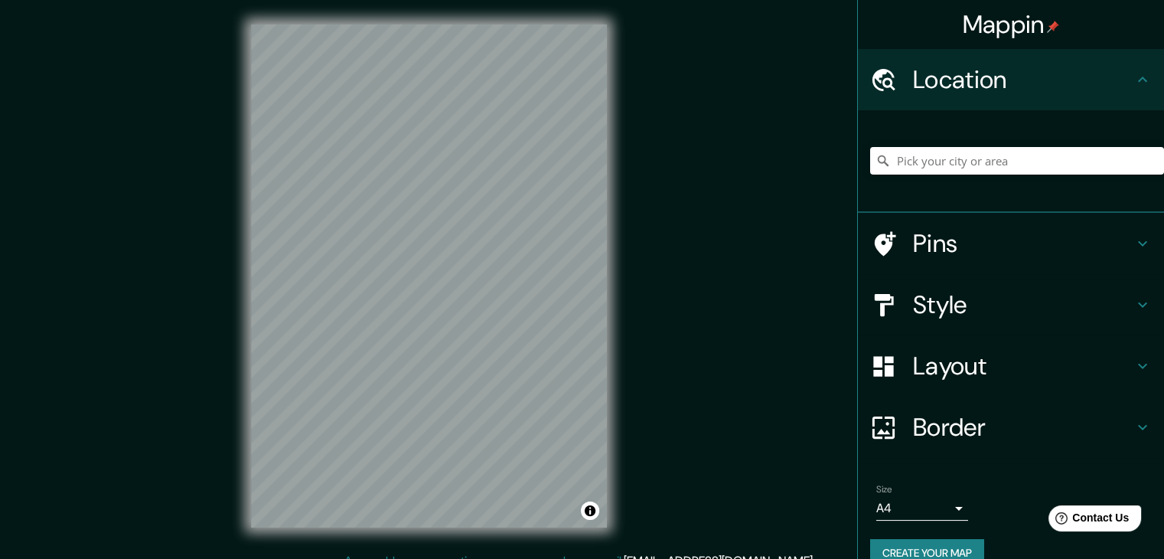
click at [994, 310] on h4 "Style" at bounding box center [1023, 304] width 220 height 31
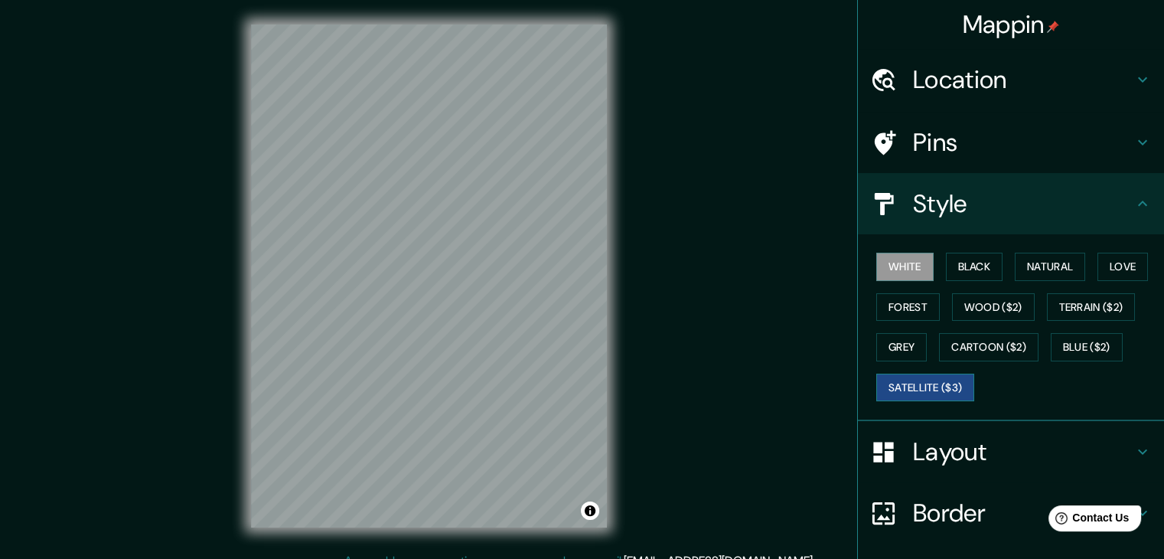
click at [904, 393] on button "Satellite ($3)" at bounding box center [925, 387] width 98 height 28
click at [614, 200] on div "© Mapbox © OpenStreetMap Improve this map © Maxar" at bounding box center [428, 276] width 405 height 552
click at [1065, 77] on h4 "Location" at bounding box center [1023, 79] width 220 height 31
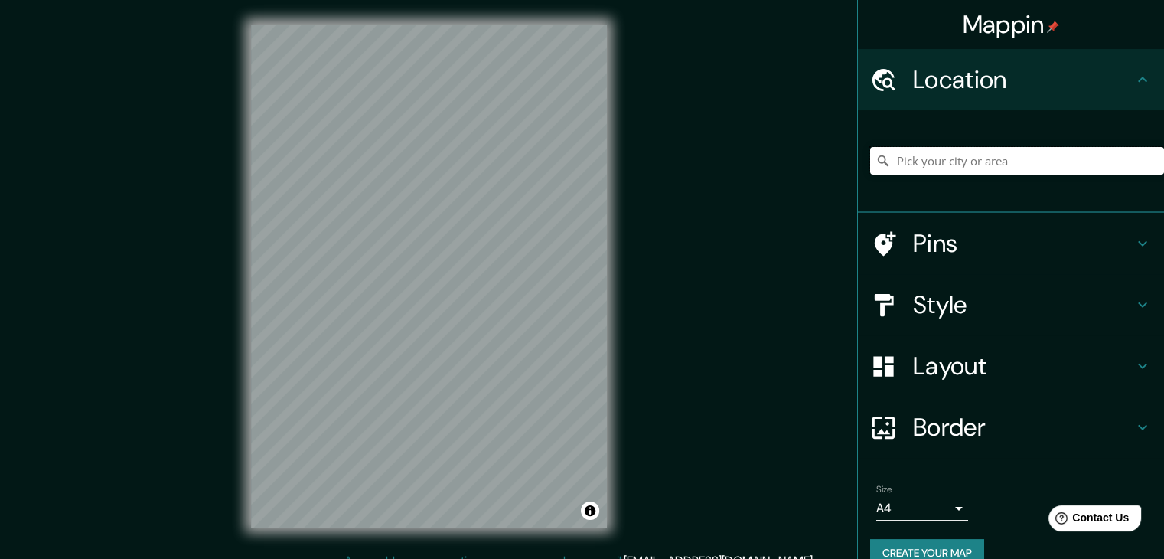
click at [1032, 157] on input "Pick your city or area" at bounding box center [1017, 161] width 294 height 28
type input "h"
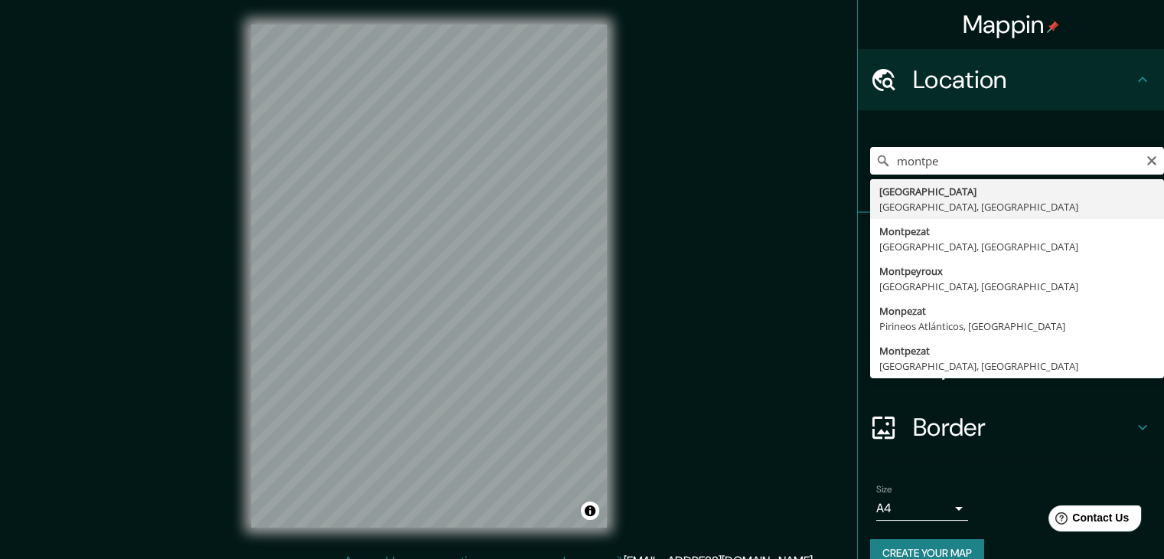
type input "[GEOGRAPHIC_DATA], [GEOGRAPHIC_DATA], [GEOGRAPHIC_DATA]"
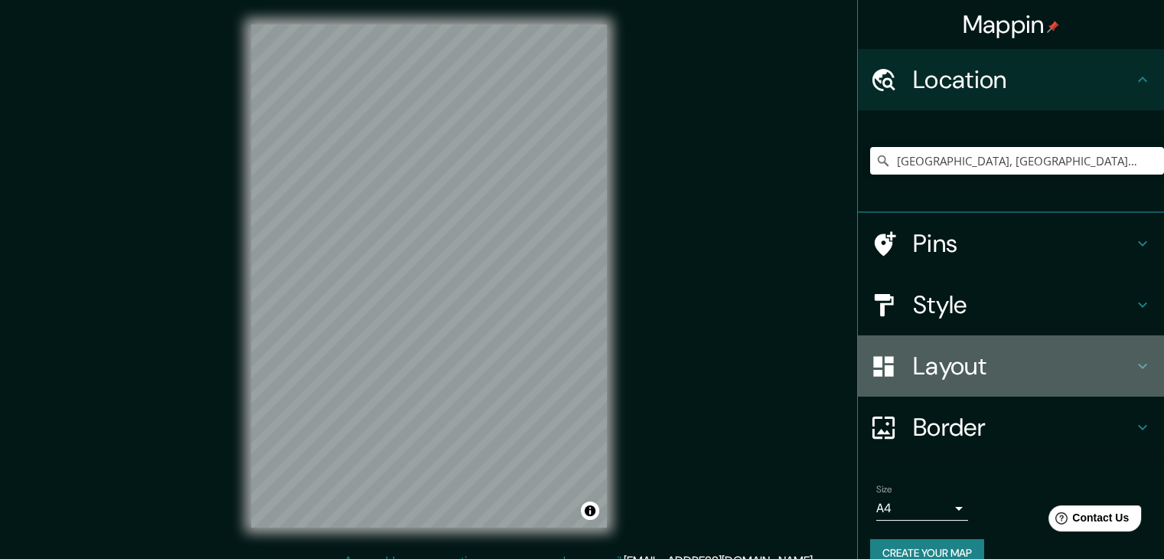
click at [955, 372] on h4 "Layout" at bounding box center [1023, 365] width 220 height 31
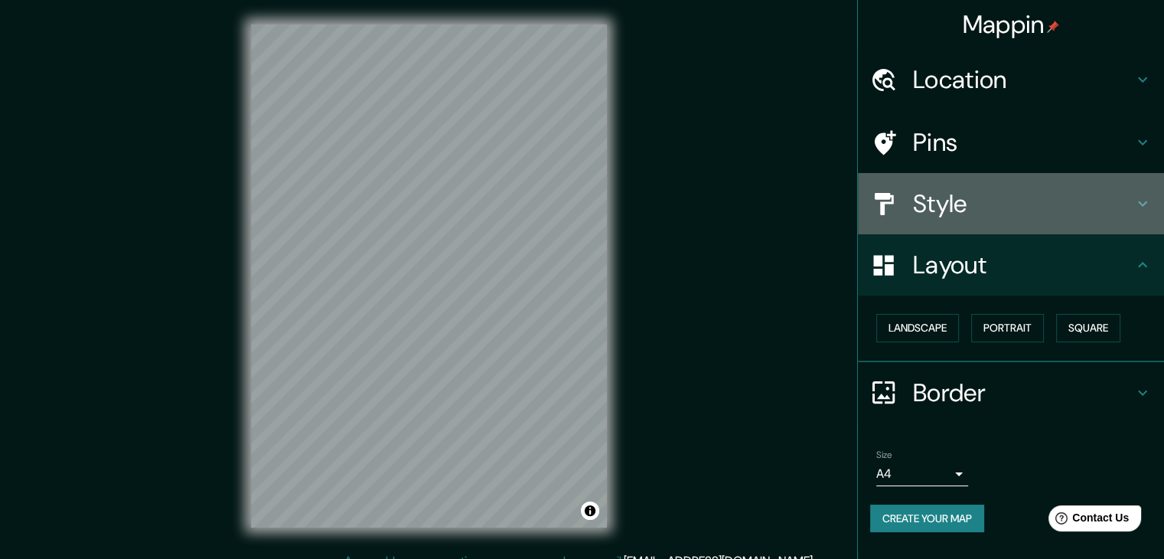
click at [988, 207] on h4 "Style" at bounding box center [1023, 203] width 220 height 31
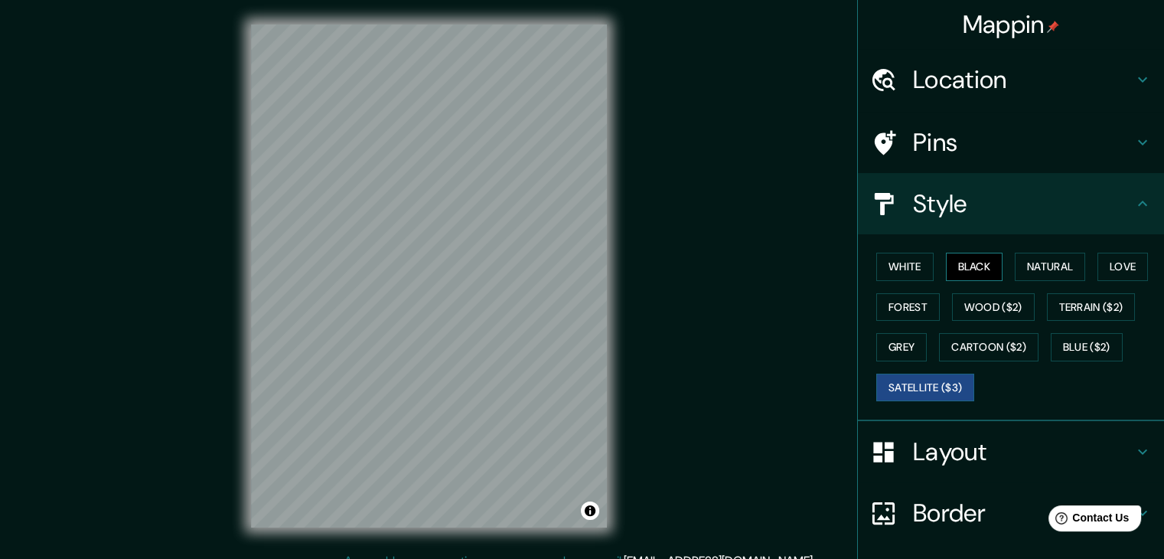
click at [978, 260] on button "Black" at bounding box center [974, 266] width 57 height 28
click at [885, 262] on button "White" at bounding box center [904, 266] width 57 height 28
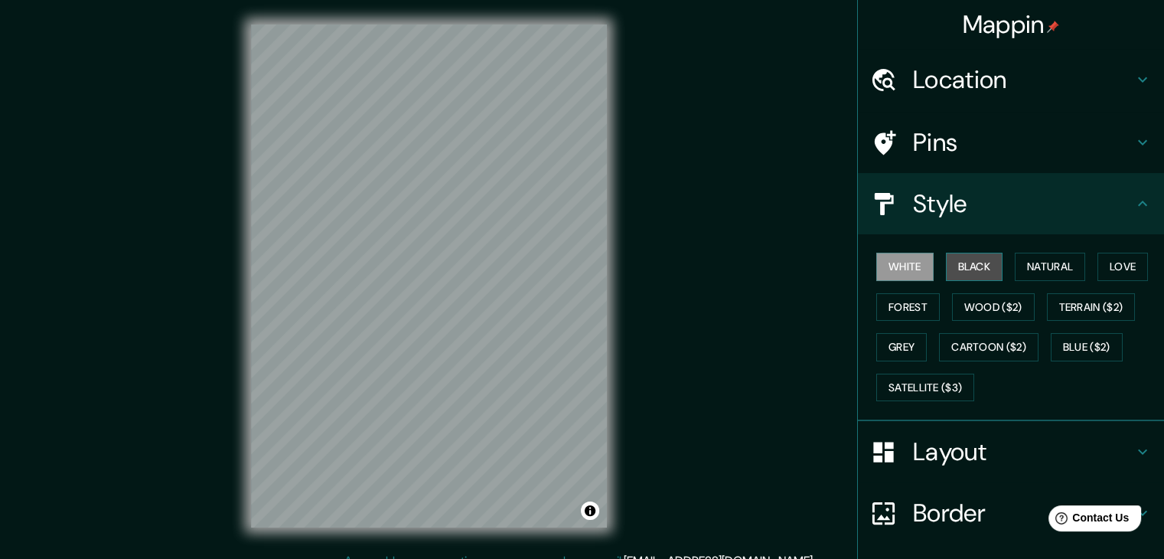
click at [953, 259] on button "Black" at bounding box center [974, 266] width 57 height 28
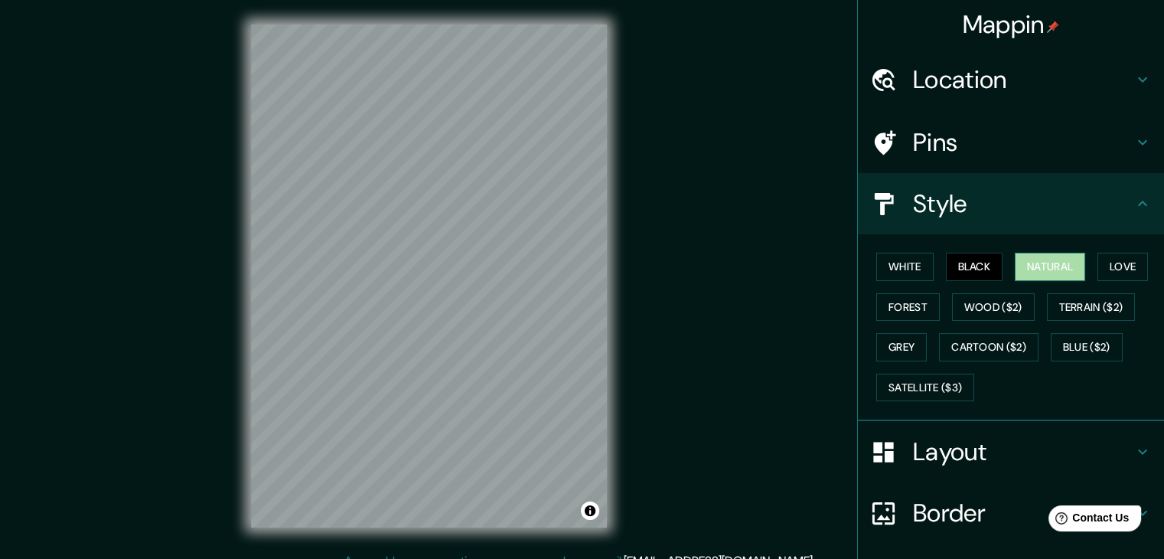
click at [1050, 262] on button "Natural" at bounding box center [1050, 266] width 70 height 28
click at [1117, 261] on button "Love" at bounding box center [1122, 266] width 50 height 28
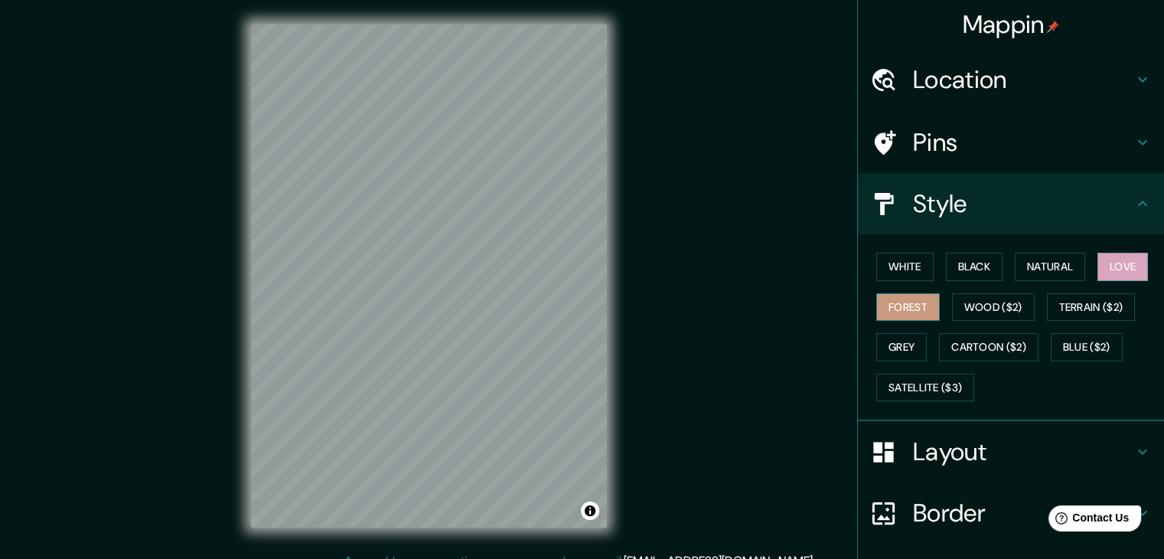
click at [888, 307] on button "Forest" at bounding box center [908, 307] width 64 height 28
click at [884, 338] on button "Grey" at bounding box center [901, 347] width 50 height 28
click at [953, 270] on button "Black" at bounding box center [974, 266] width 57 height 28
click at [896, 335] on button "Grey" at bounding box center [901, 347] width 50 height 28
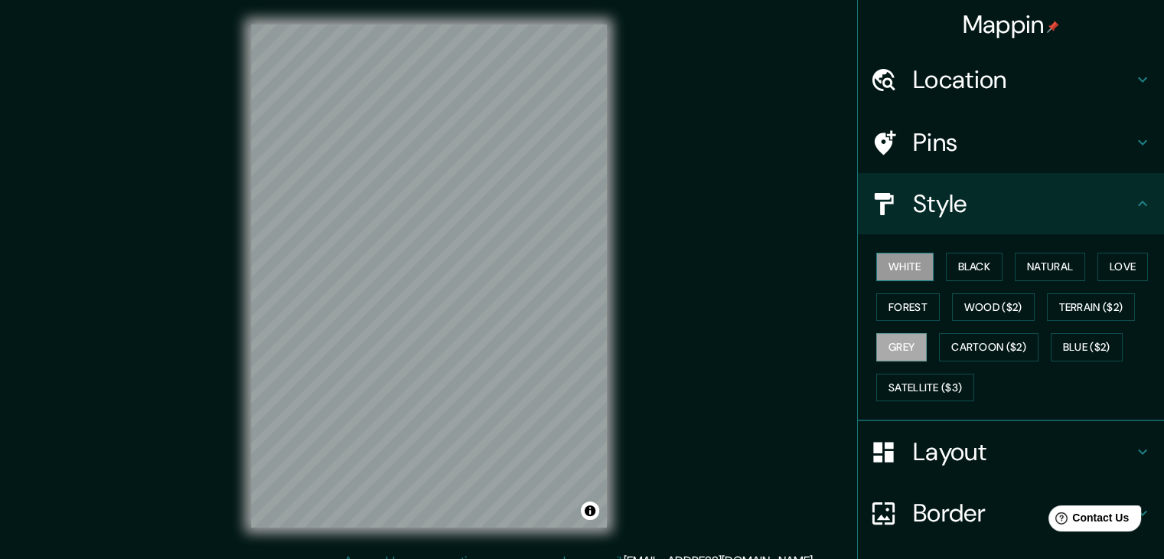
click at [900, 261] on button "White" at bounding box center [904, 266] width 57 height 28
click at [907, 386] on button "Satellite ($3)" at bounding box center [925, 387] width 98 height 28
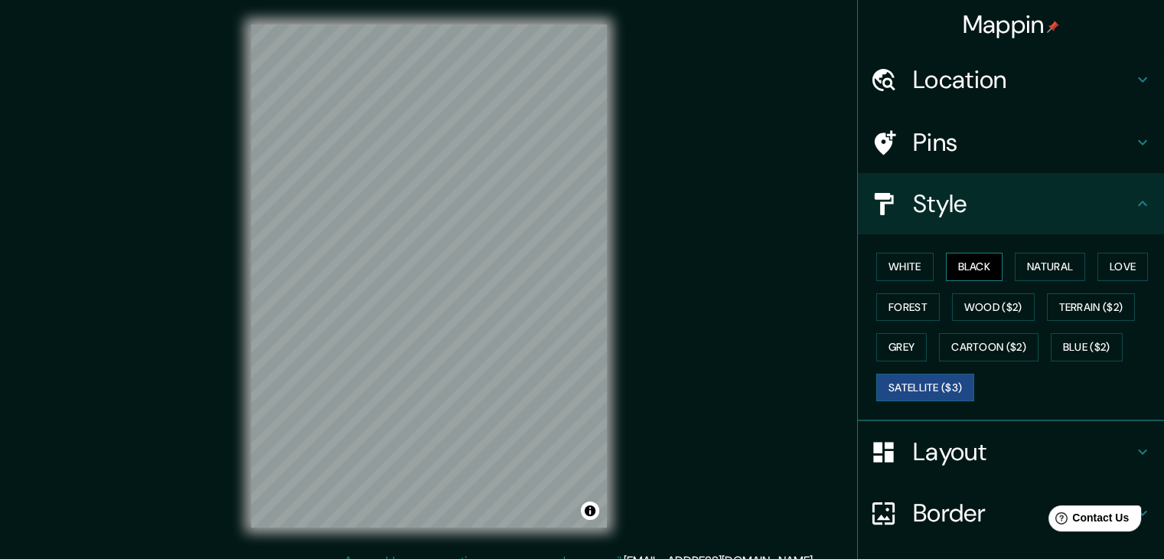
click at [953, 264] on button "Black" at bounding box center [974, 266] width 57 height 28
click at [900, 337] on button "Grey" at bounding box center [901, 347] width 50 height 28
click at [976, 272] on button "Black" at bounding box center [974, 266] width 57 height 28
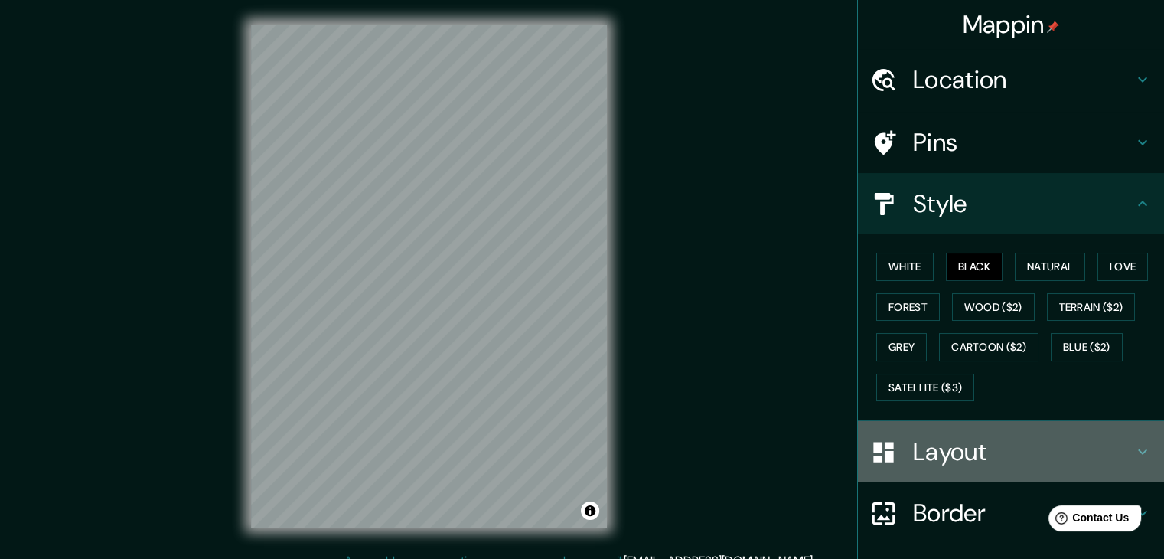
click at [985, 451] on h4 "Layout" at bounding box center [1023, 451] width 220 height 31
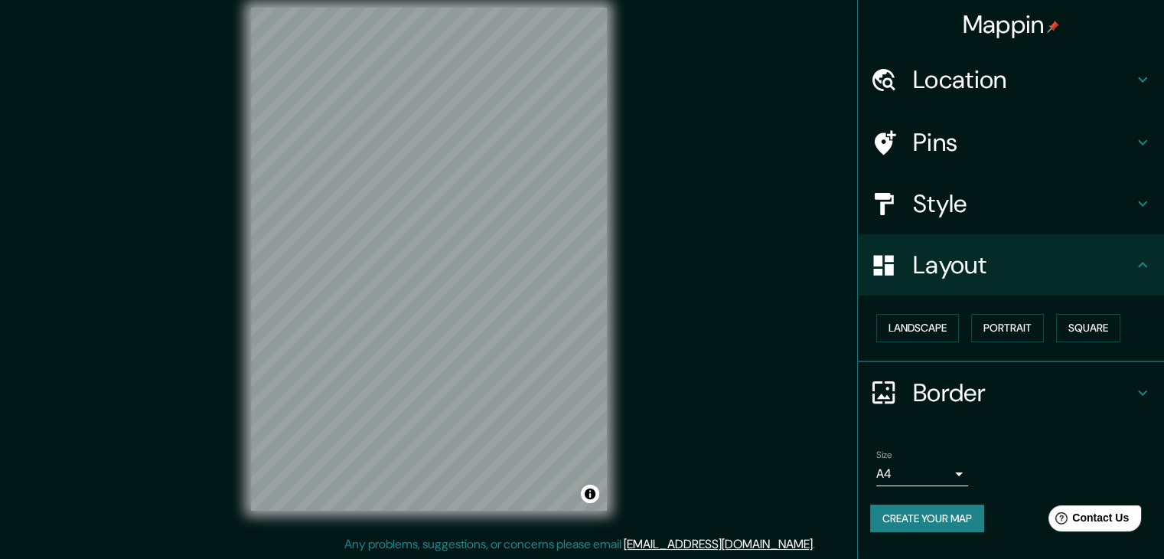
scroll to position [18, 0]
click at [947, 520] on button "Create your map" at bounding box center [927, 518] width 114 height 28
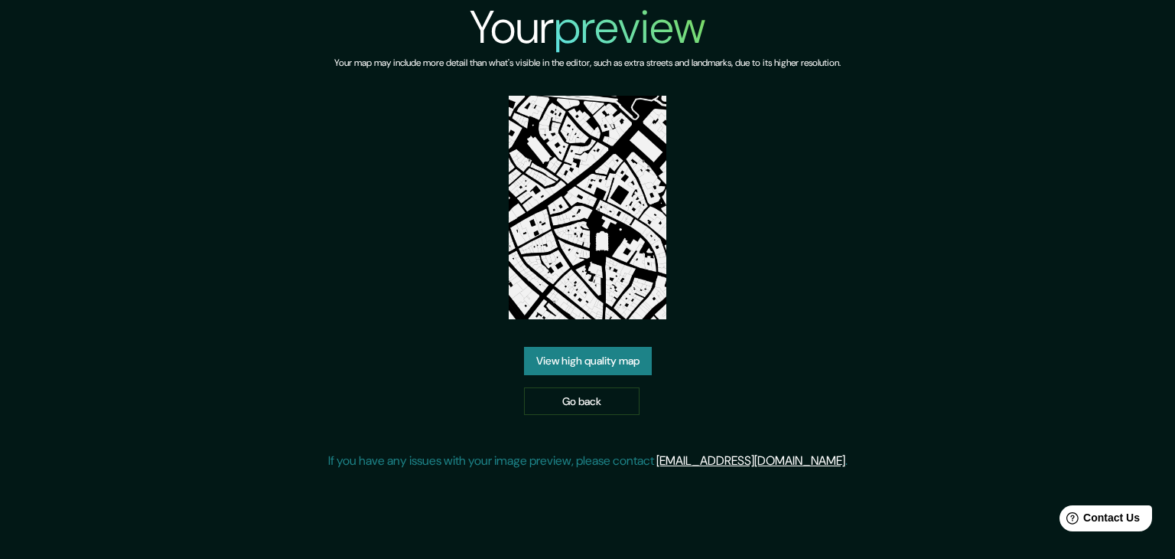
click at [621, 347] on link "View high quality map" at bounding box center [588, 361] width 128 height 28
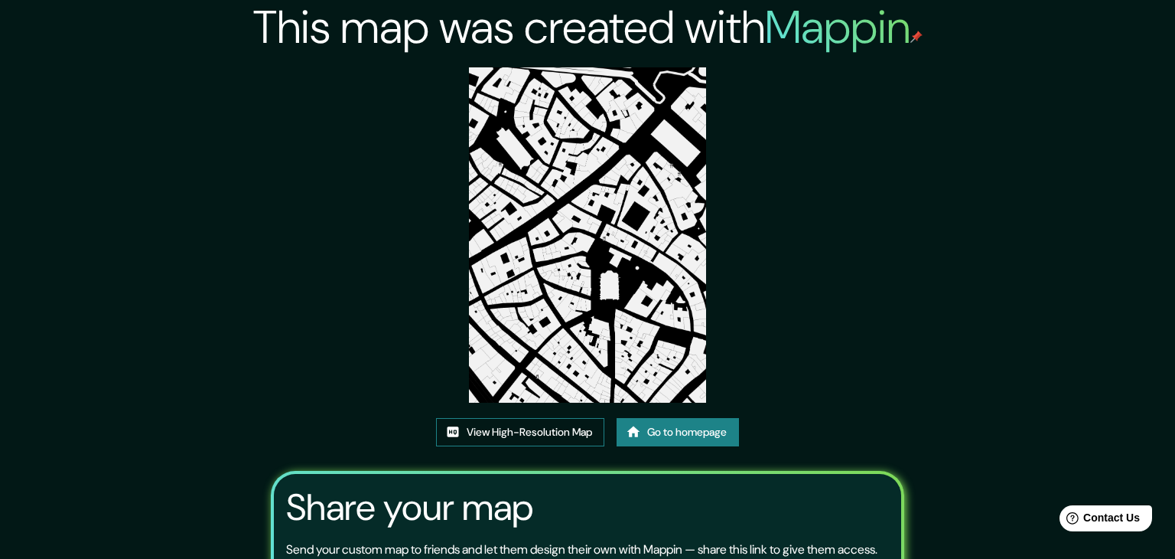
click at [555, 418] on link "View High-Resolution Map" at bounding box center [520, 432] width 168 height 28
